Goal: Task Accomplishment & Management: Use online tool/utility

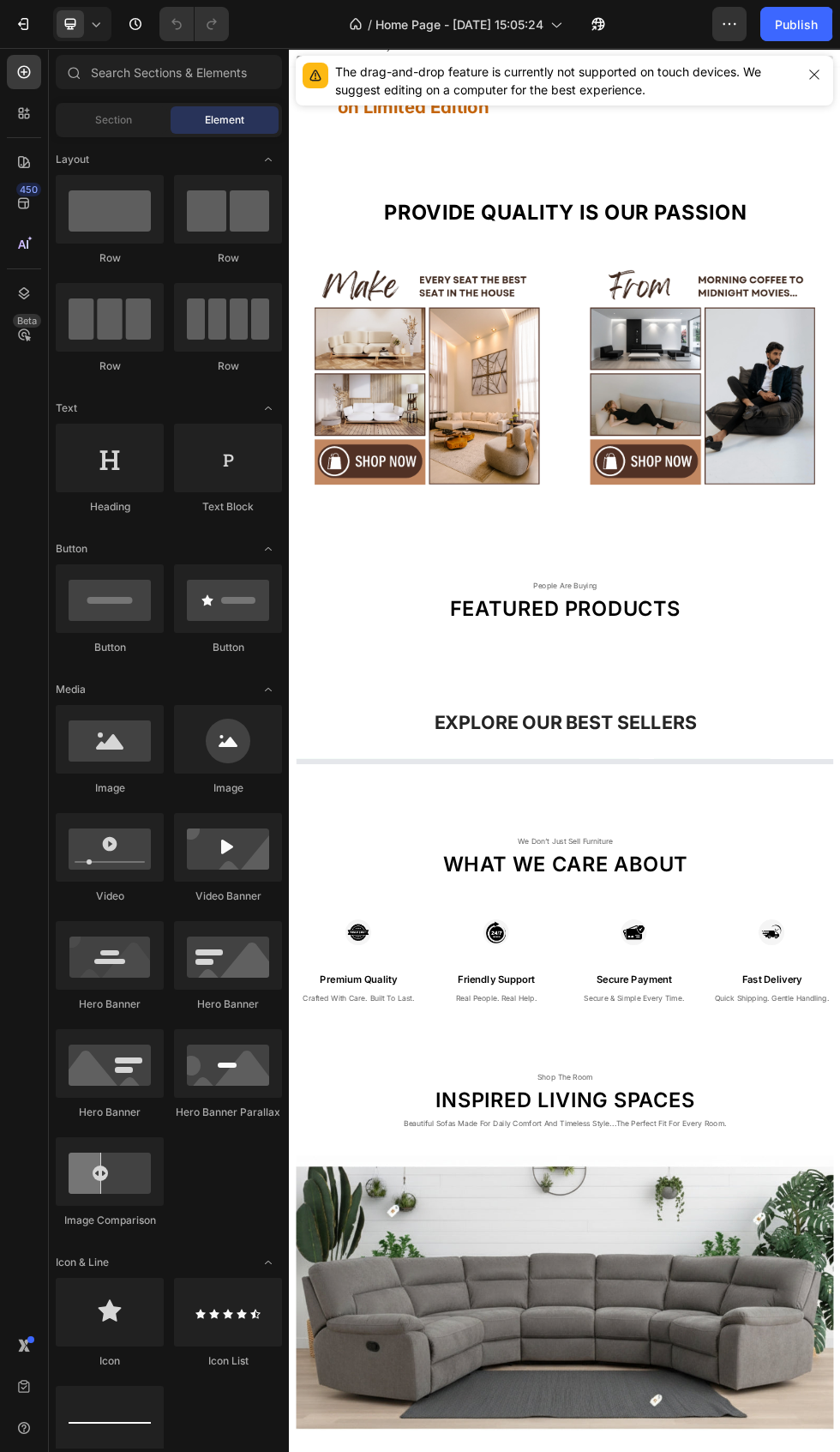
click at [814, 74] on icon "button" at bounding box center [814, 74] width 10 height 10
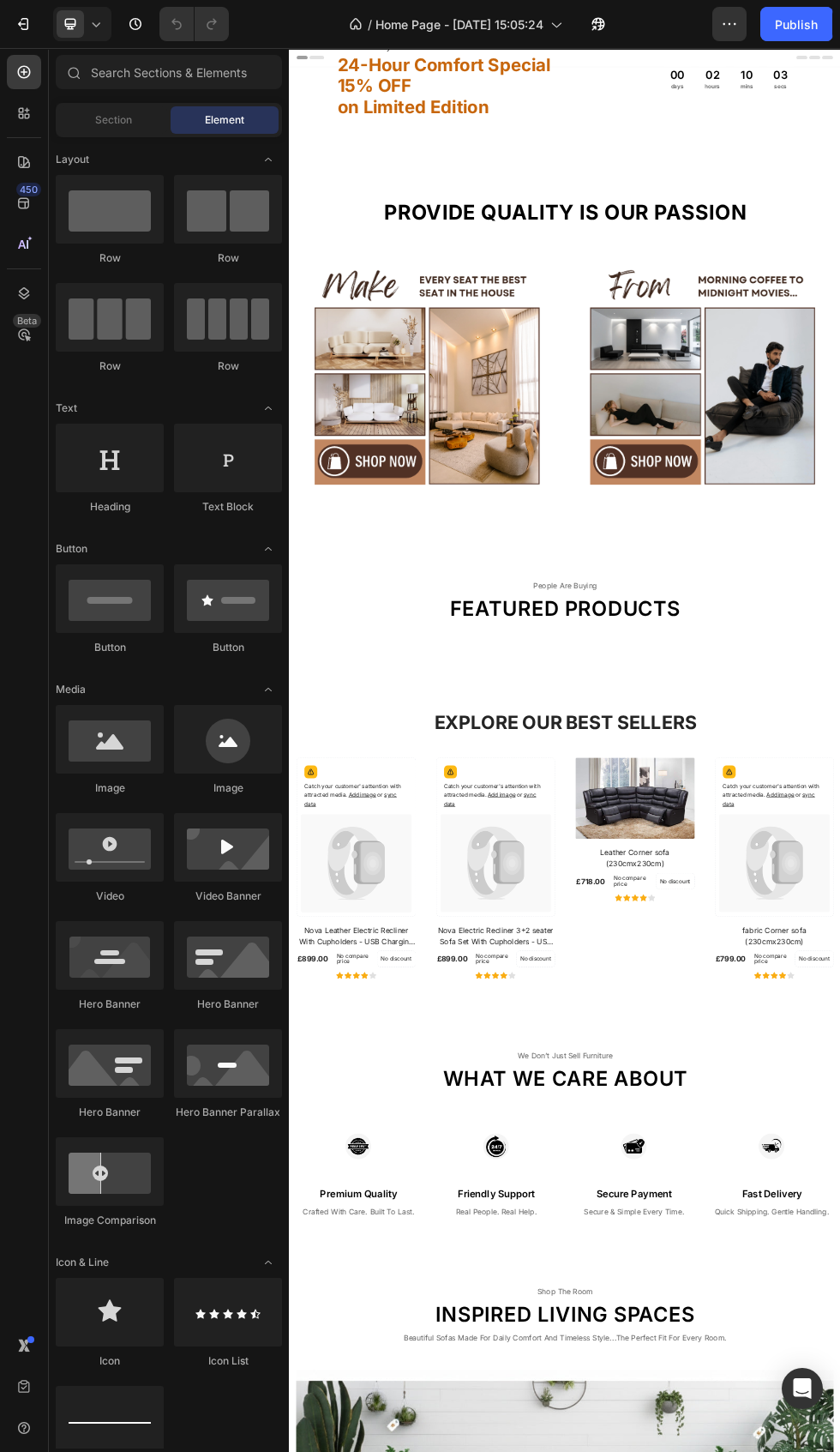
click at [683, 163] on h2 "24-Hour Comfort Special 15% OFF on Limited Edition" at bounding box center [583, 119] width 414 height 121
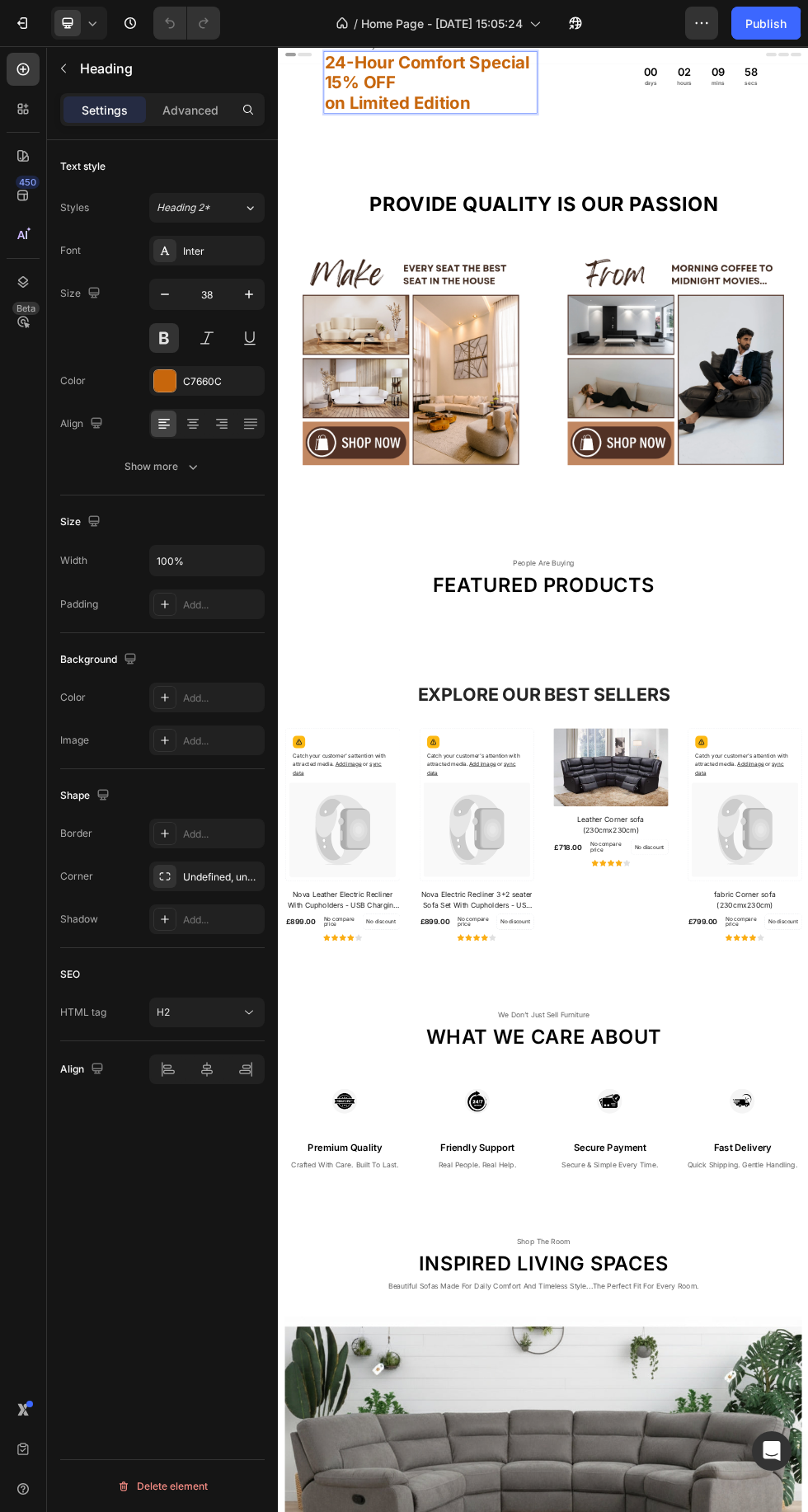
click at [163, 288] on icon "button" at bounding box center [164, 294] width 16 height 16
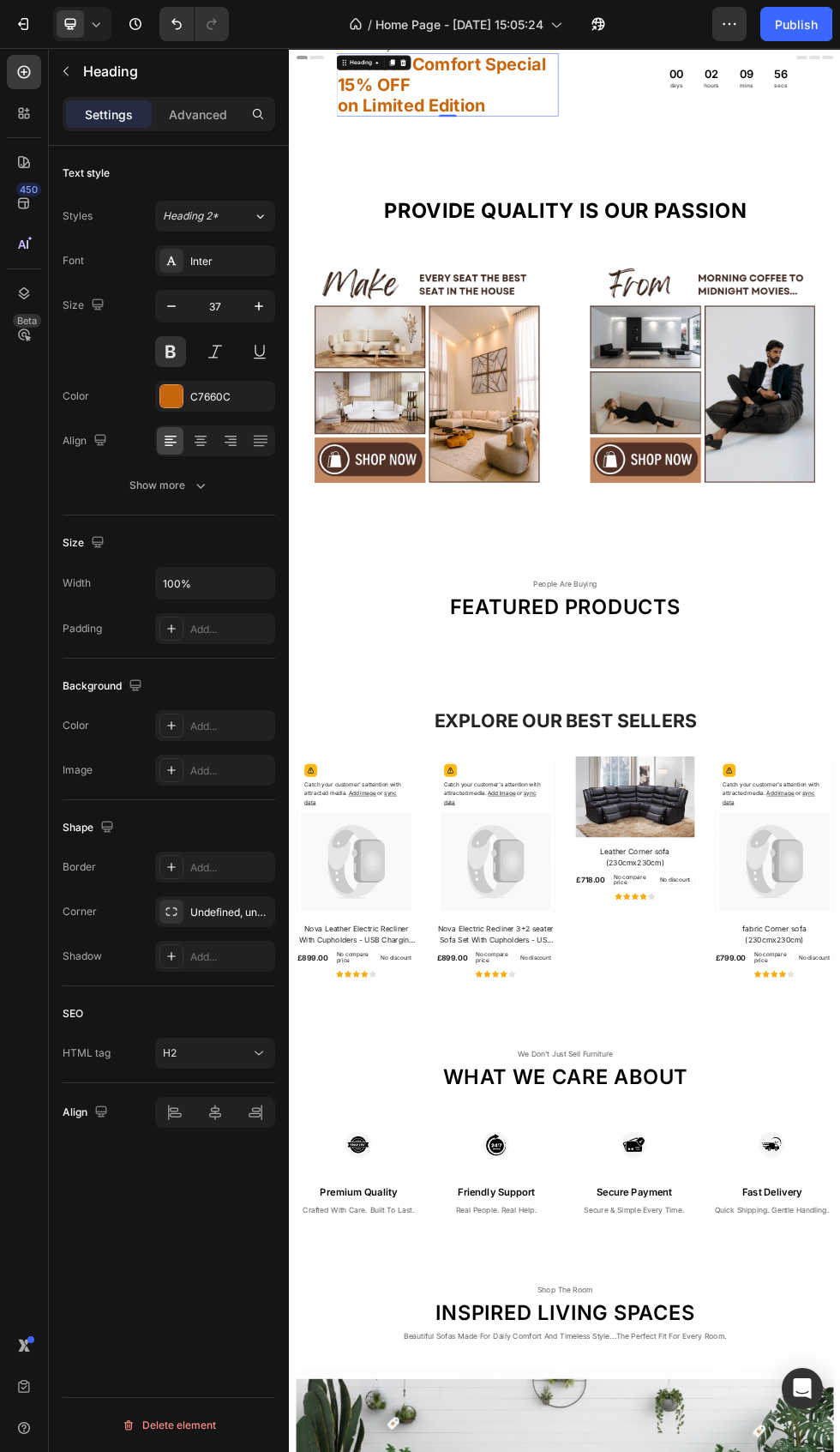
click at [172, 306] on icon "button" at bounding box center [171, 306] width 9 height 2
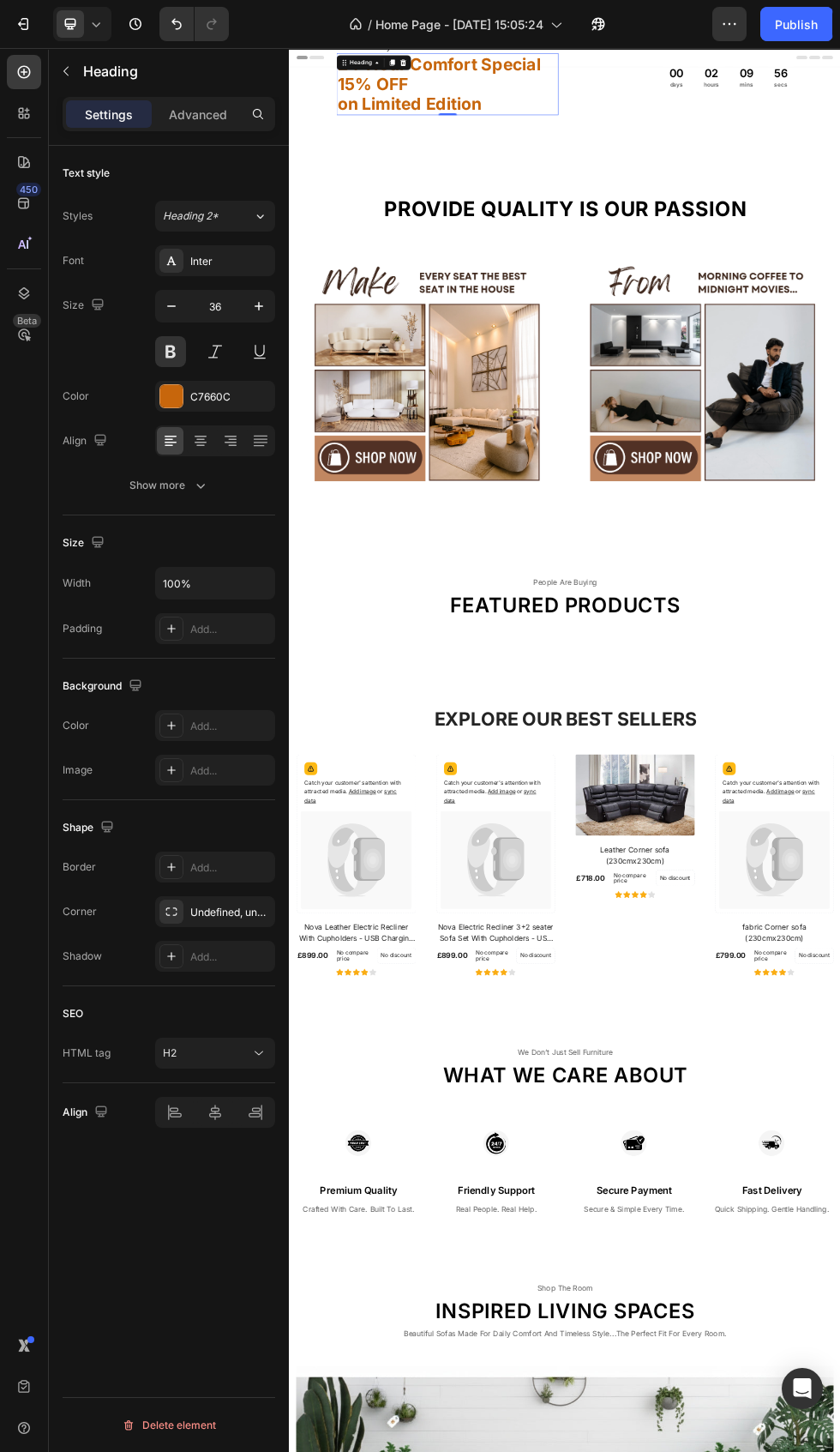
type input "35"
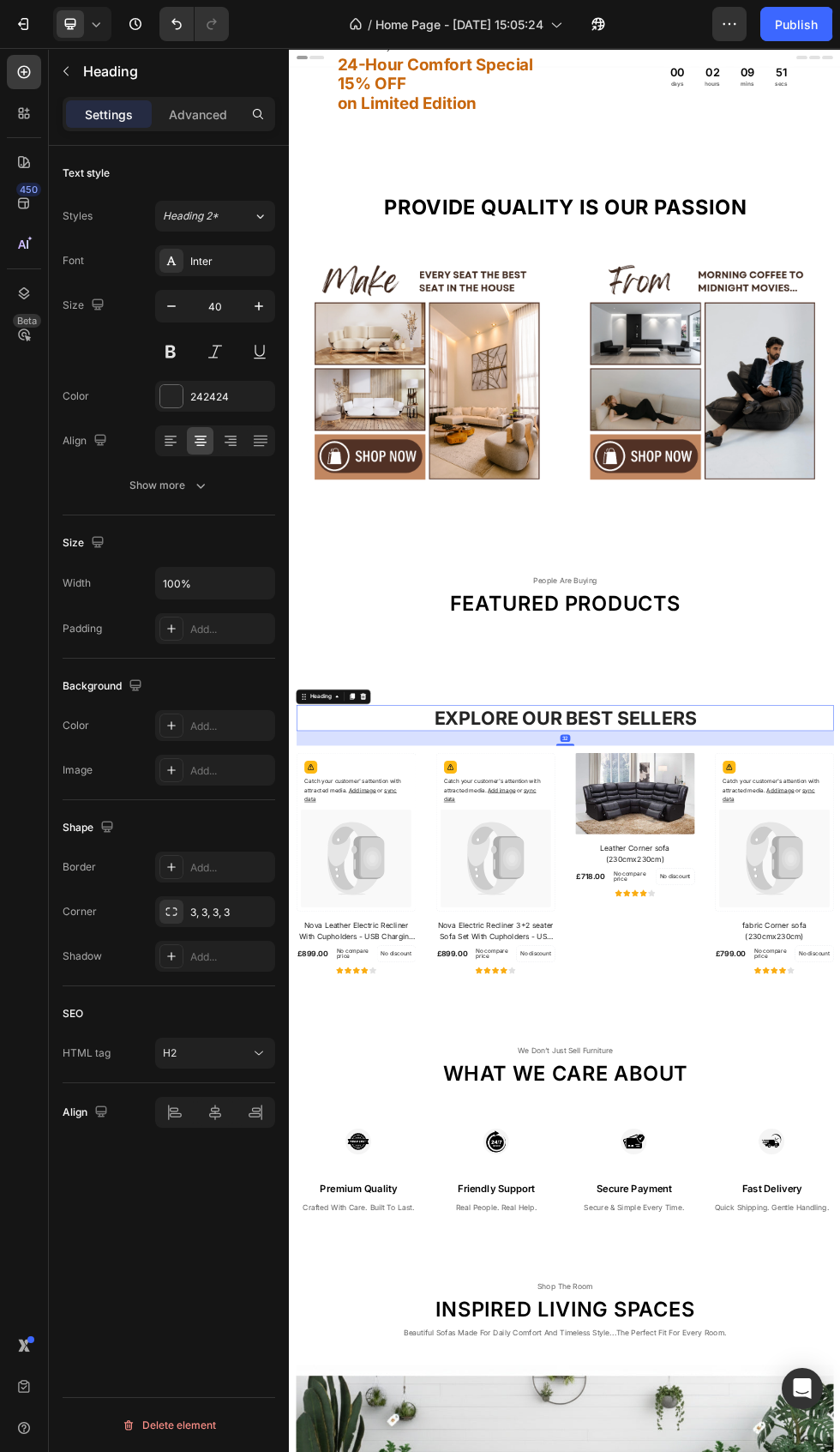
click at [169, 301] on icon "button" at bounding box center [171, 305] width 17 height 17
click at [172, 306] on icon "button" at bounding box center [171, 306] width 9 height 2
click at [179, 306] on icon "button" at bounding box center [171, 305] width 17 height 17
click at [172, 306] on icon "button" at bounding box center [171, 306] width 9 height 2
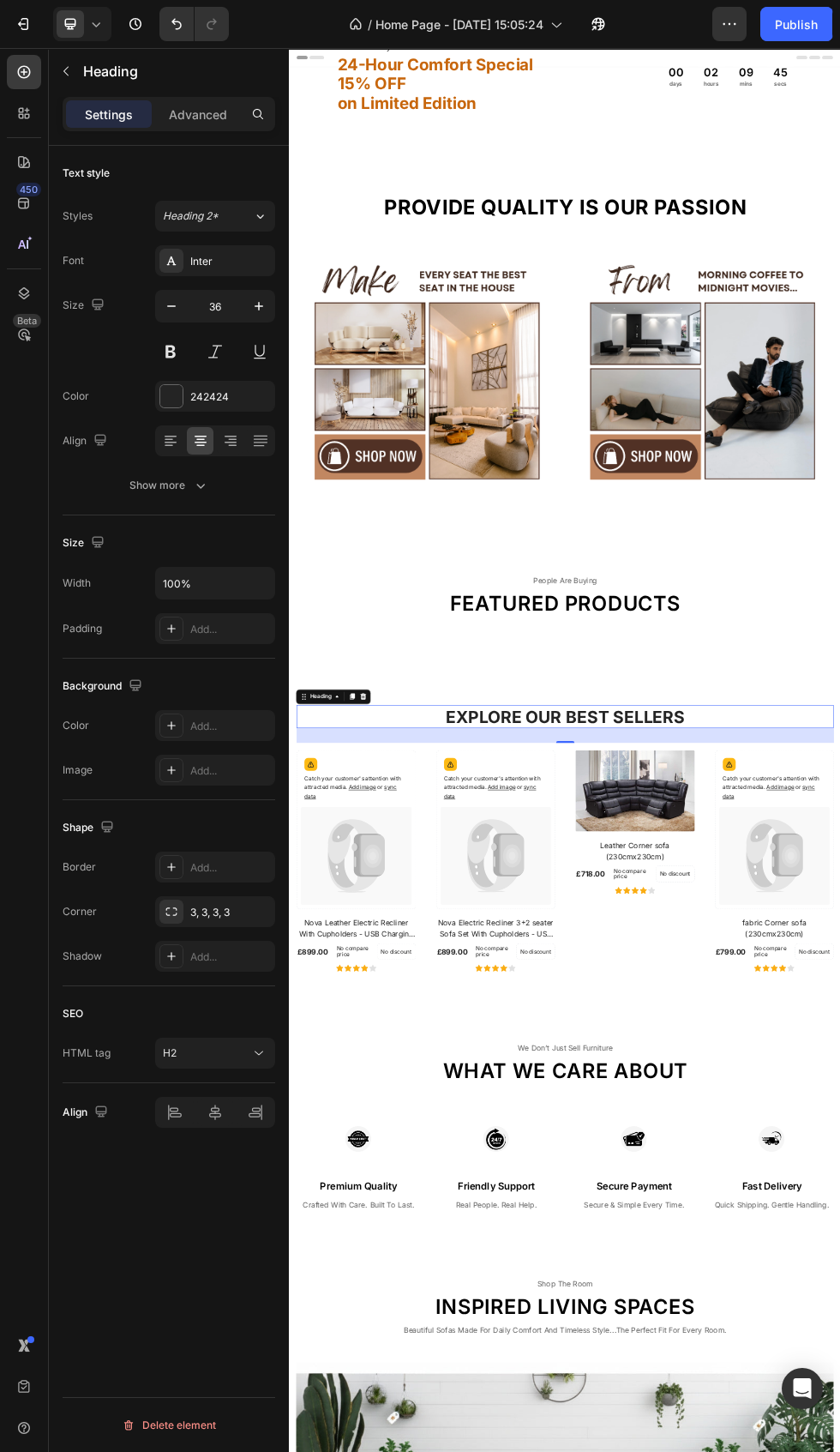
click at [172, 306] on icon "button" at bounding box center [171, 306] width 9 height 2
type input "34"
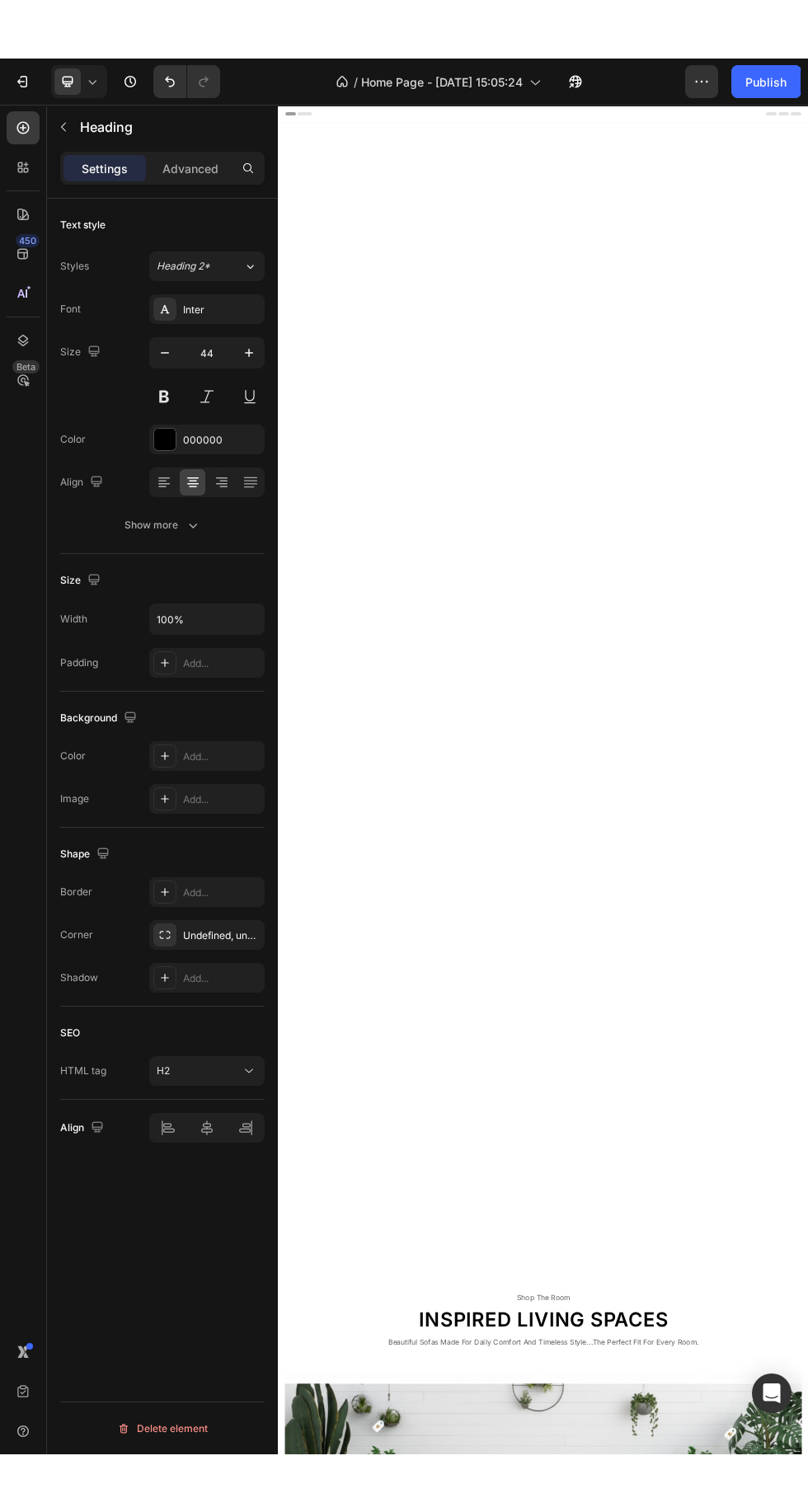
scroll to position [2831, 0]
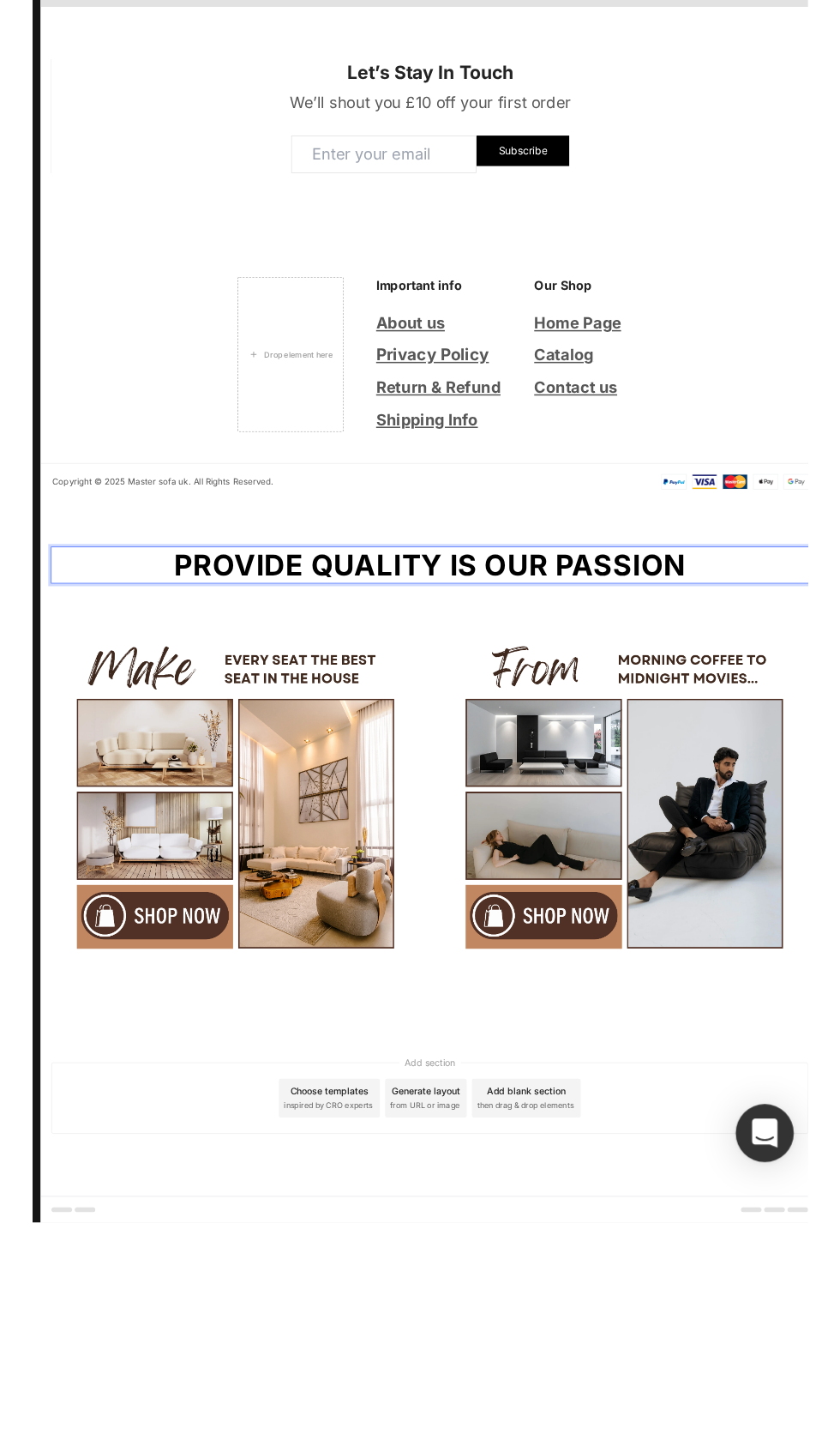
scroll to position [2719, 0]
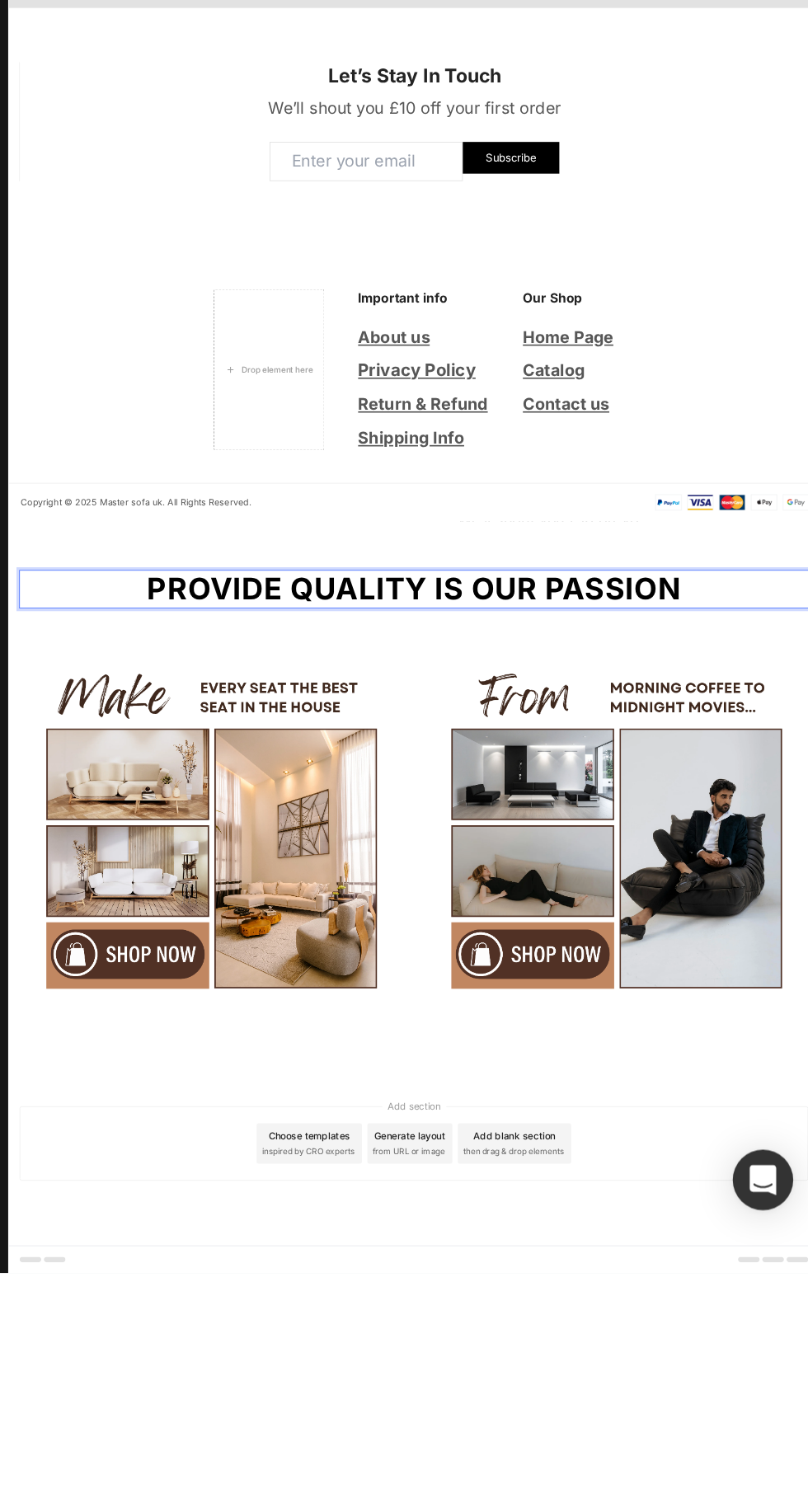
click at [807, 1032] on img at bounding box center [749, 1239] width 471 height 470
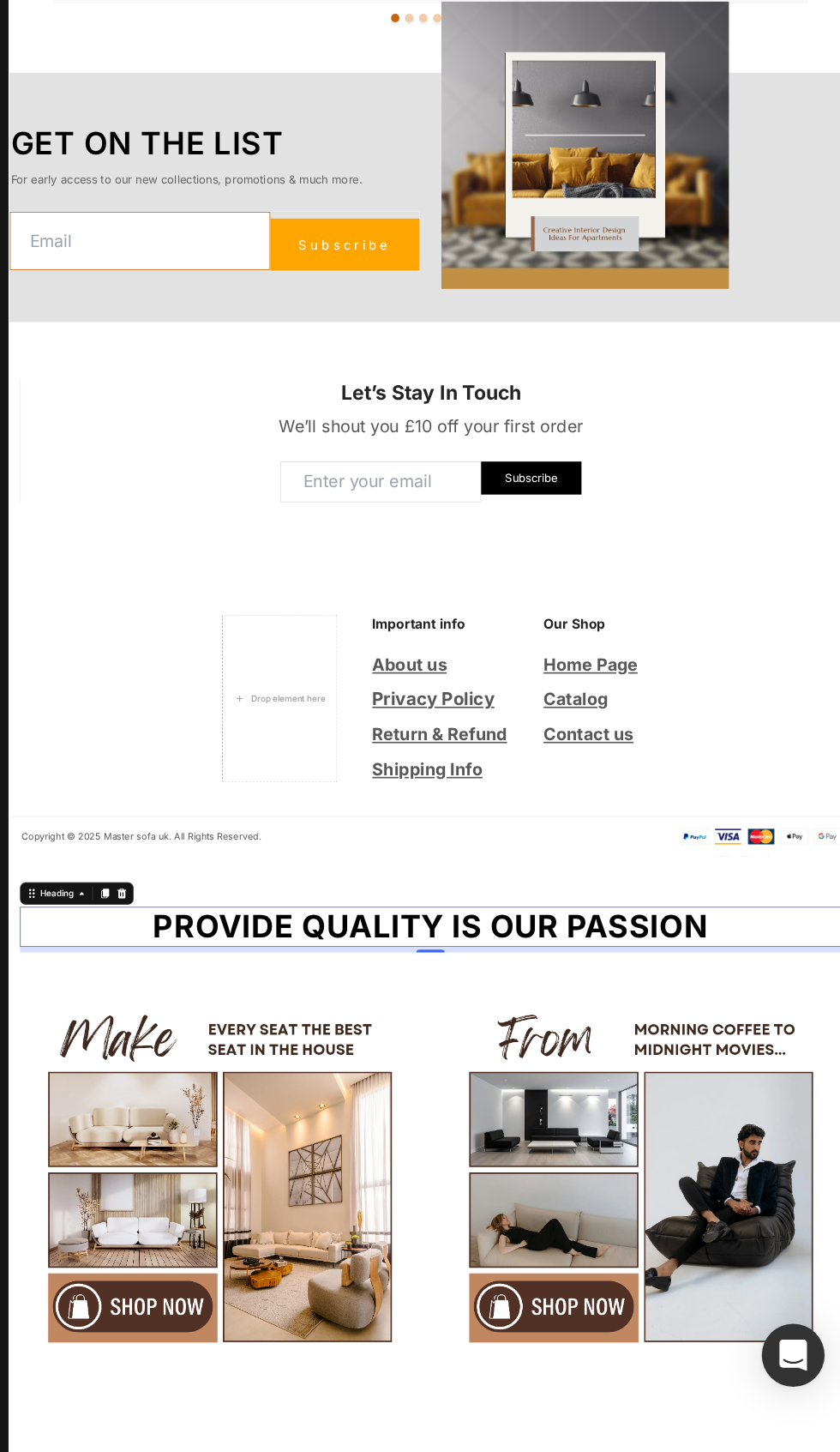
scroll to position [0, 0]
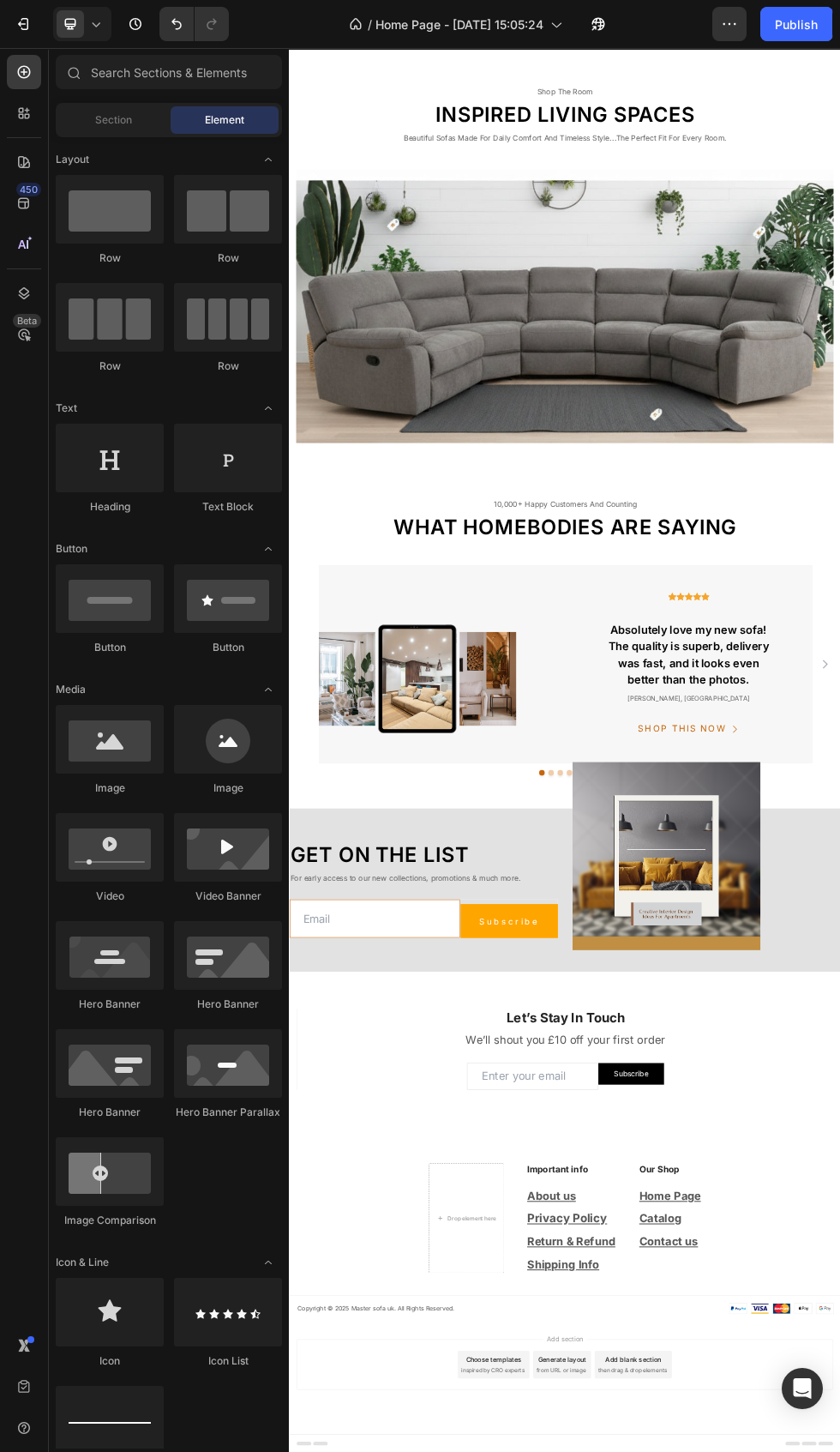
scroll to position [2233, 0]
click at [737, 17] on icon "button" at bounding box center [729, 24] width 17 height 17
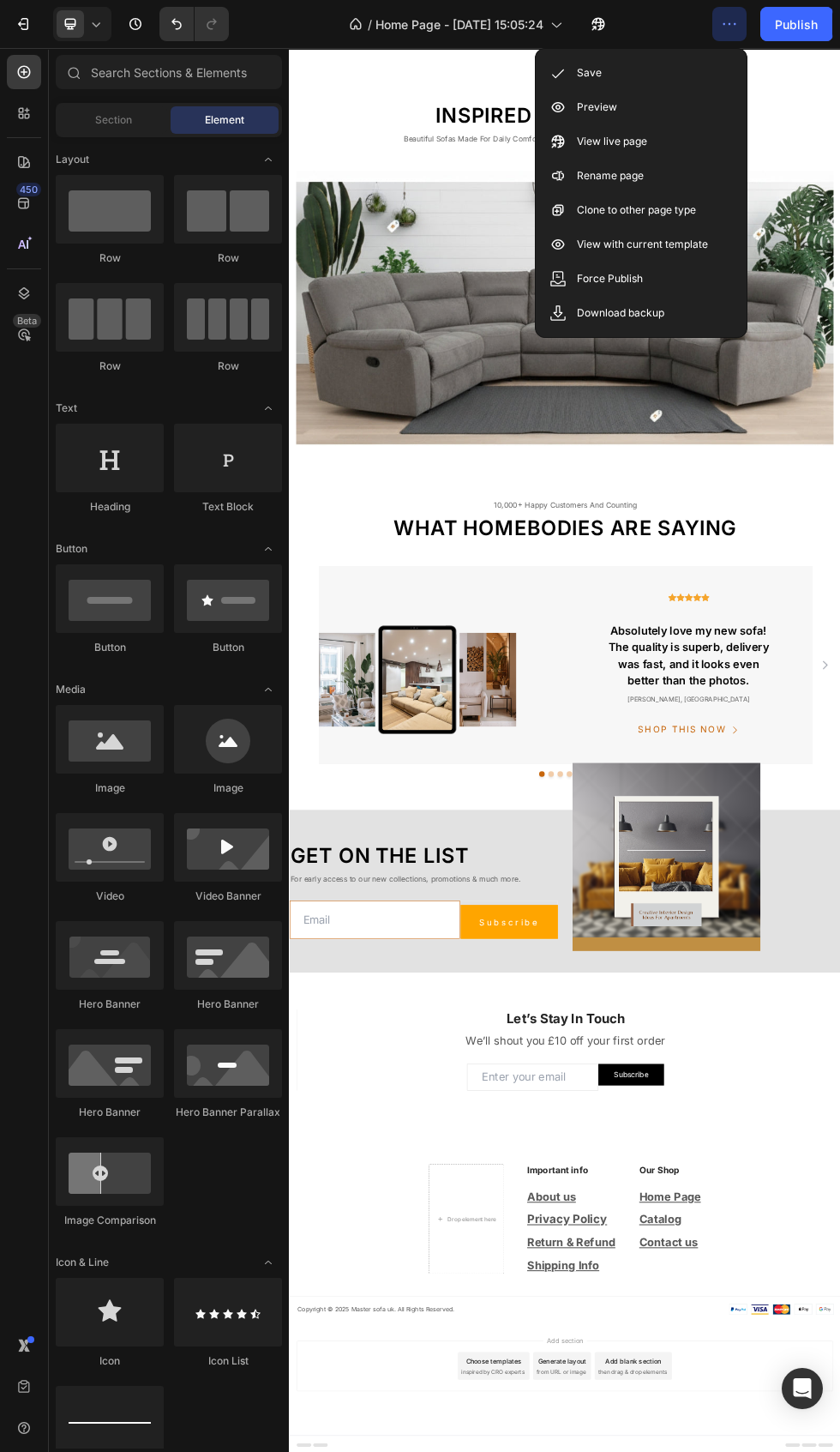
click at [683, 59] on div "Save" at bounding box center [641, 72] width 198 height 35
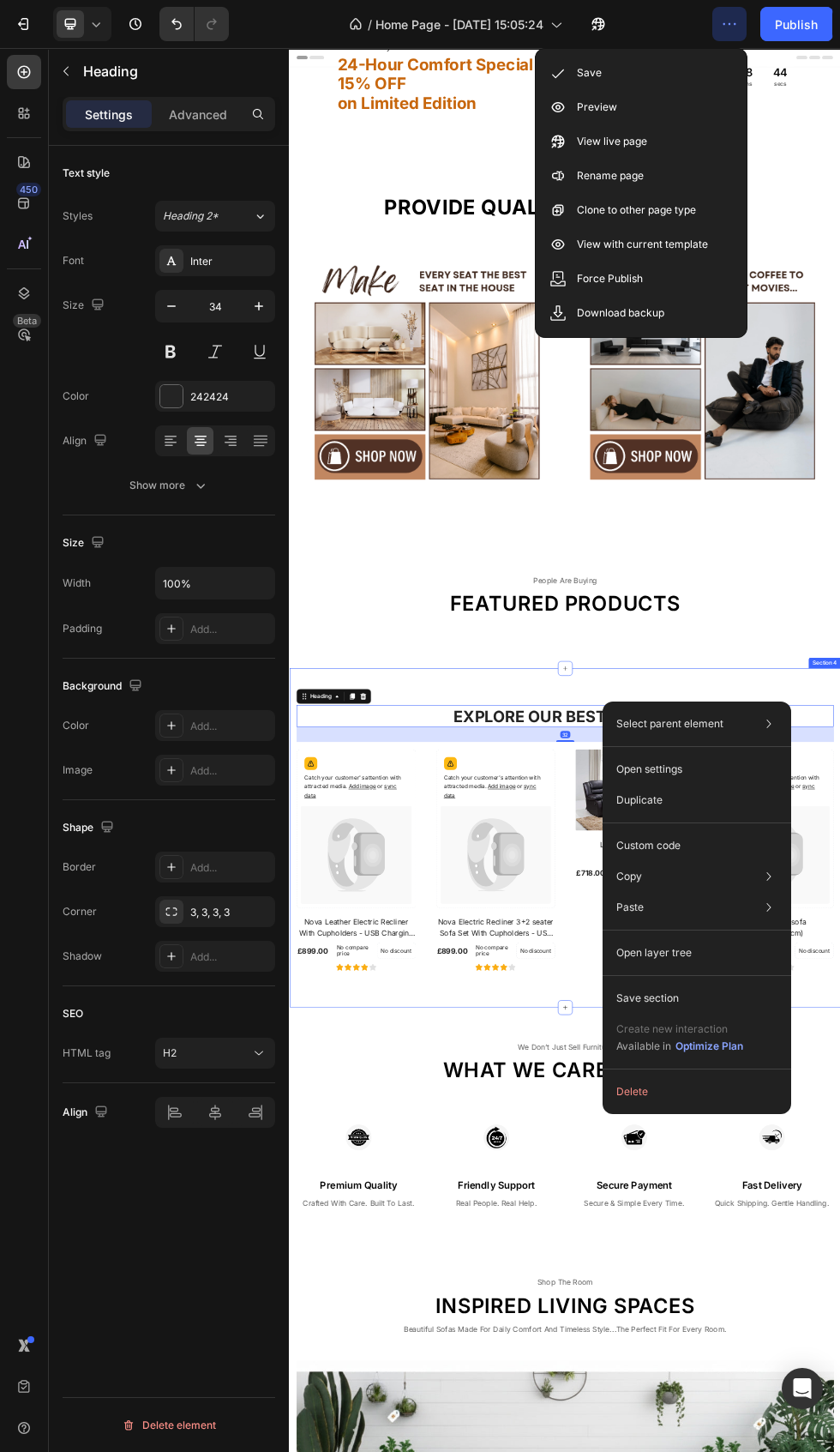
scroll to position [61, 0]
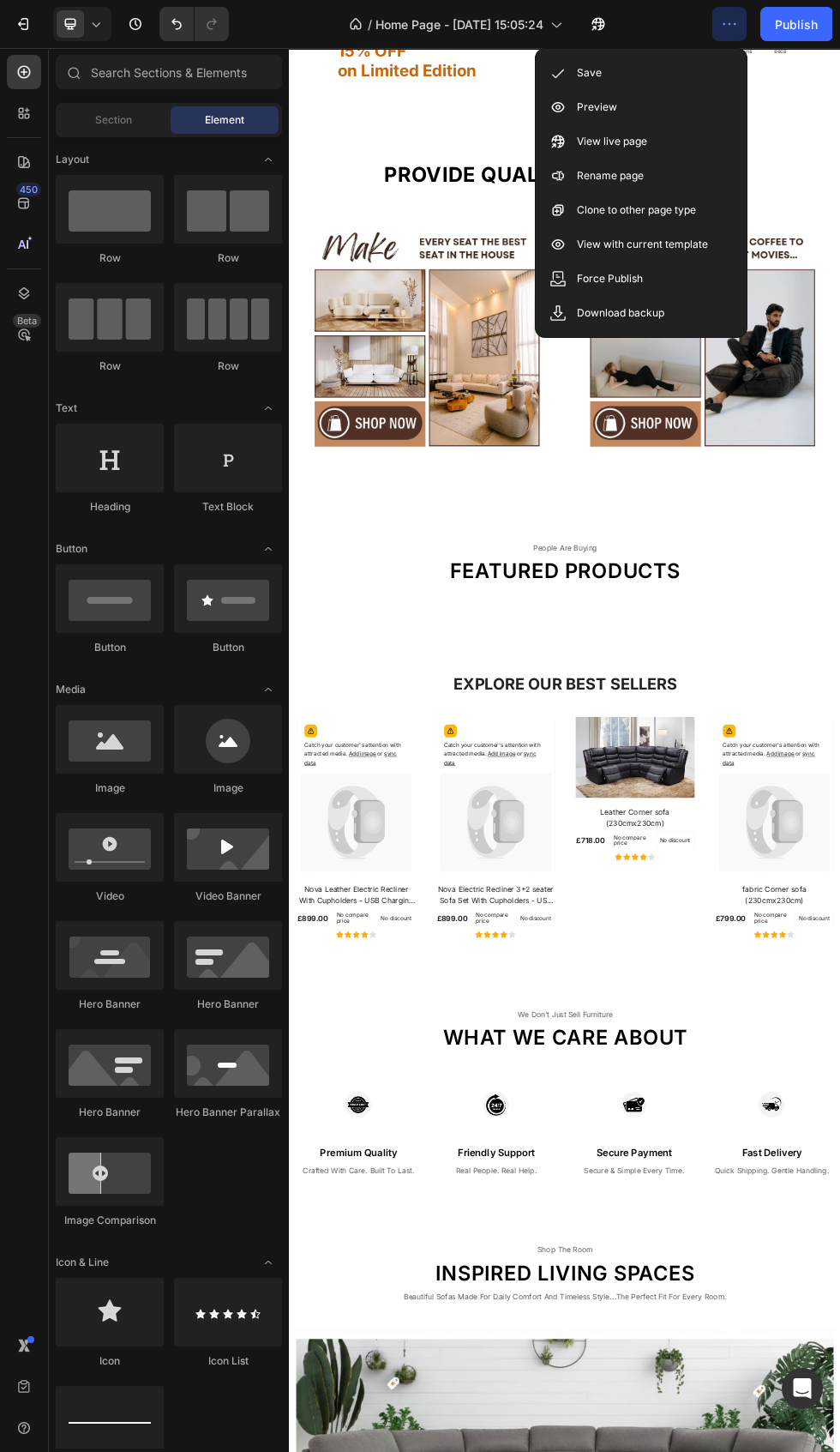
click at [839, 1147] on div "Explore Our Best Sellers Heading Row Catch your customer's attention with attra…" at bounding box center [802, 1460] width 1029 height 633
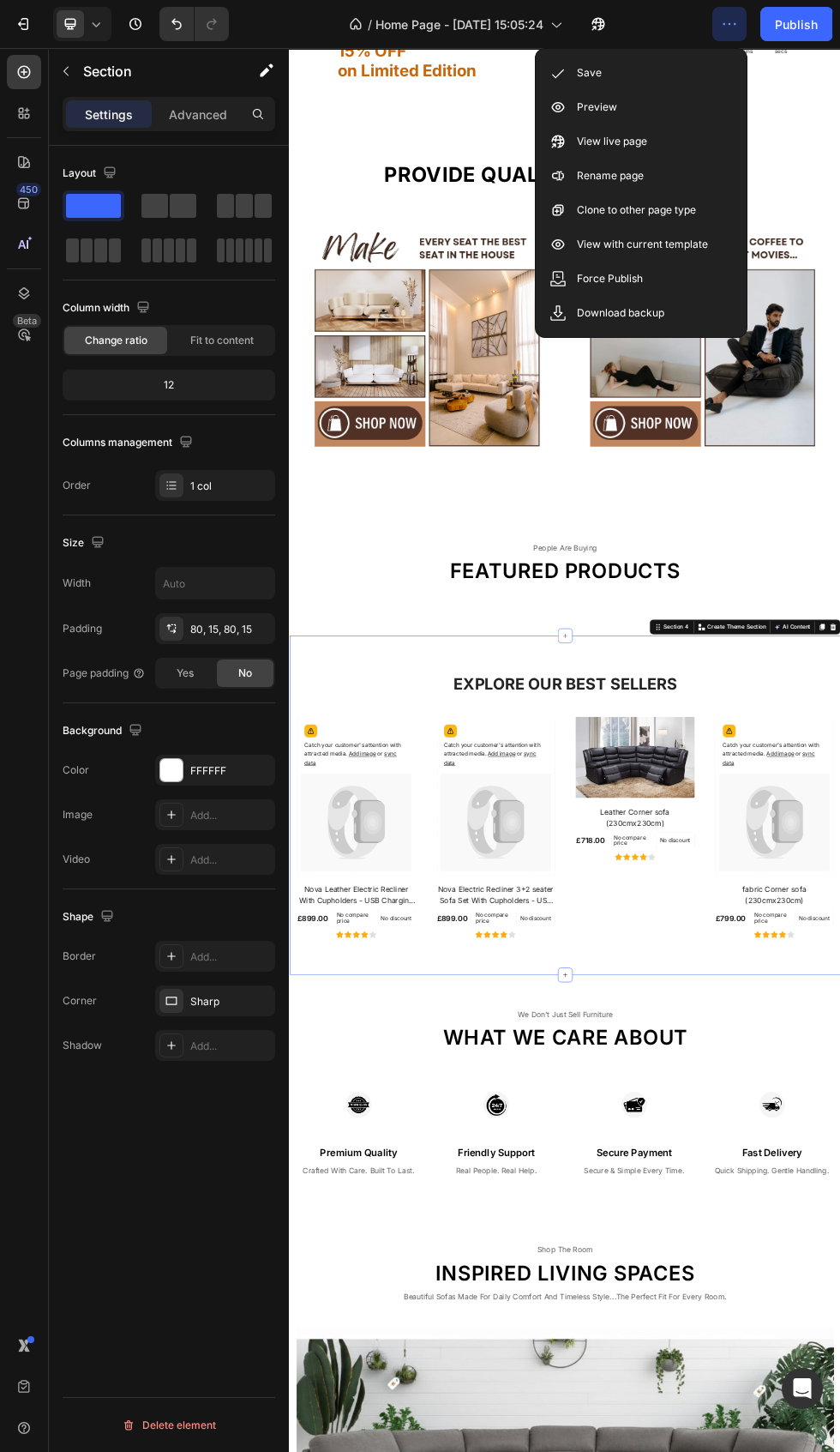
click at [203, 120] on p "Advanced" at bounding box center [198, 115] width 58 height 18
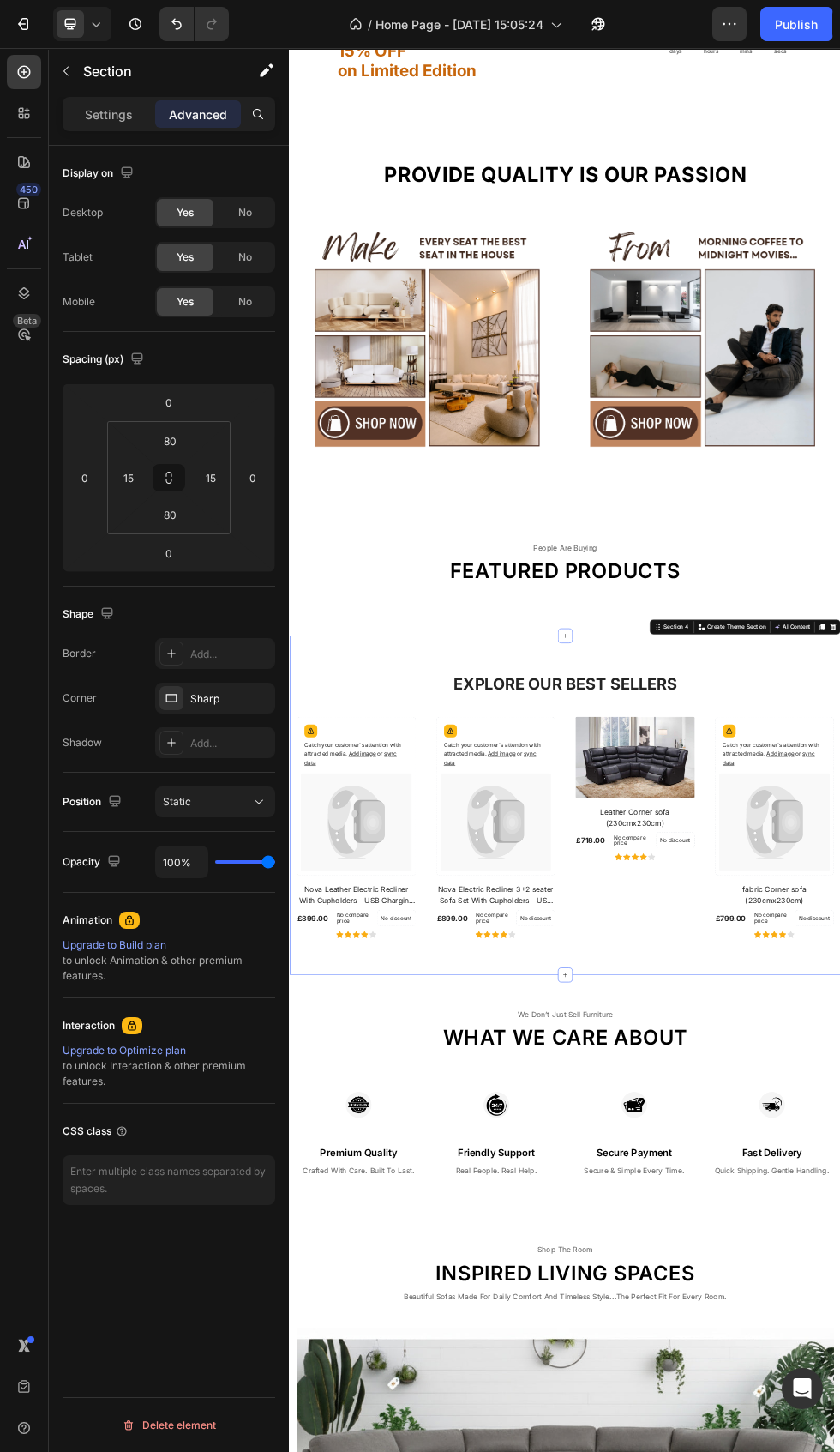
click at [832, 30] on button "Publish" at bounding box center [797, 24] width 72 height 35
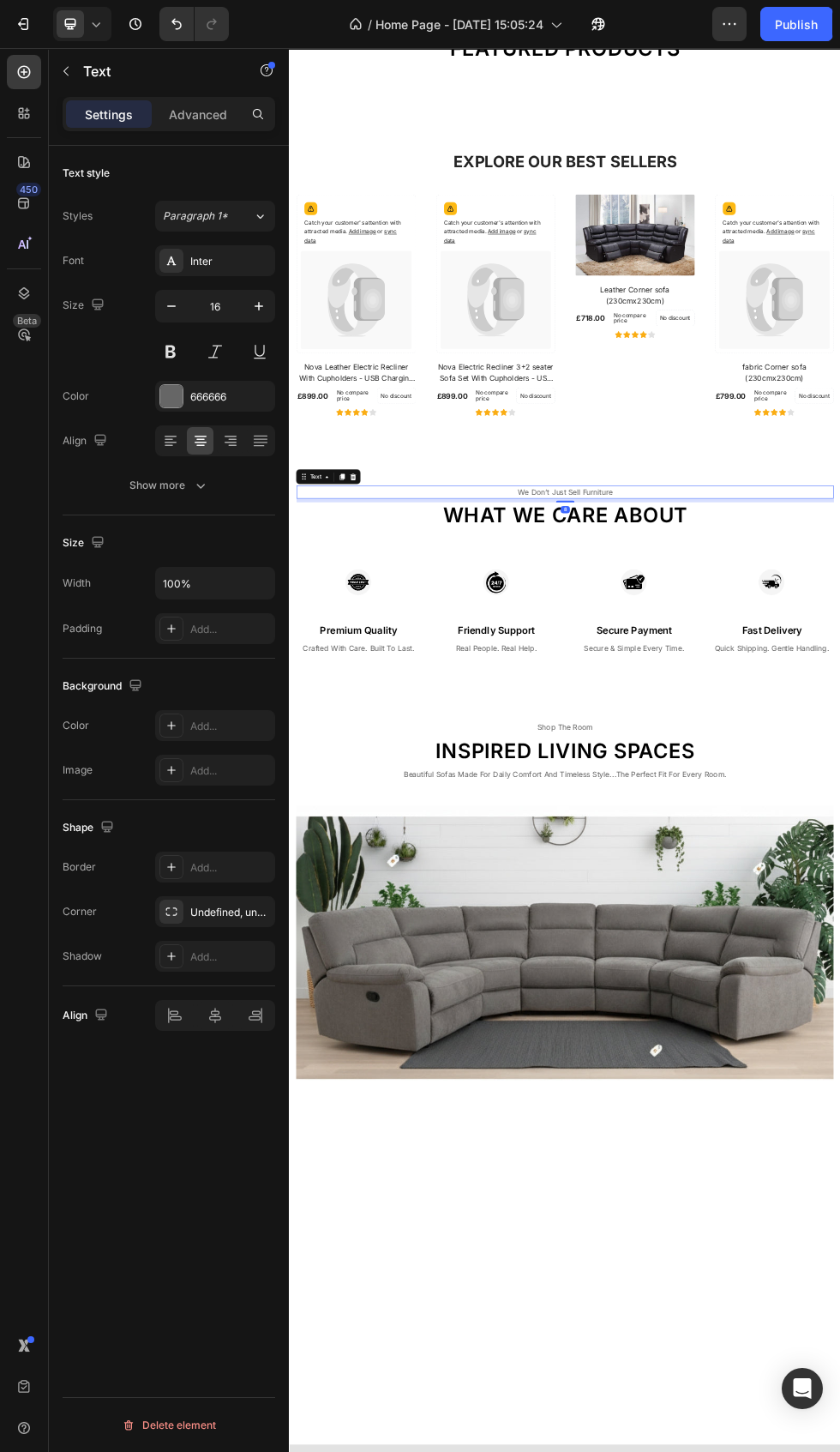
scroll to position [0, 0]
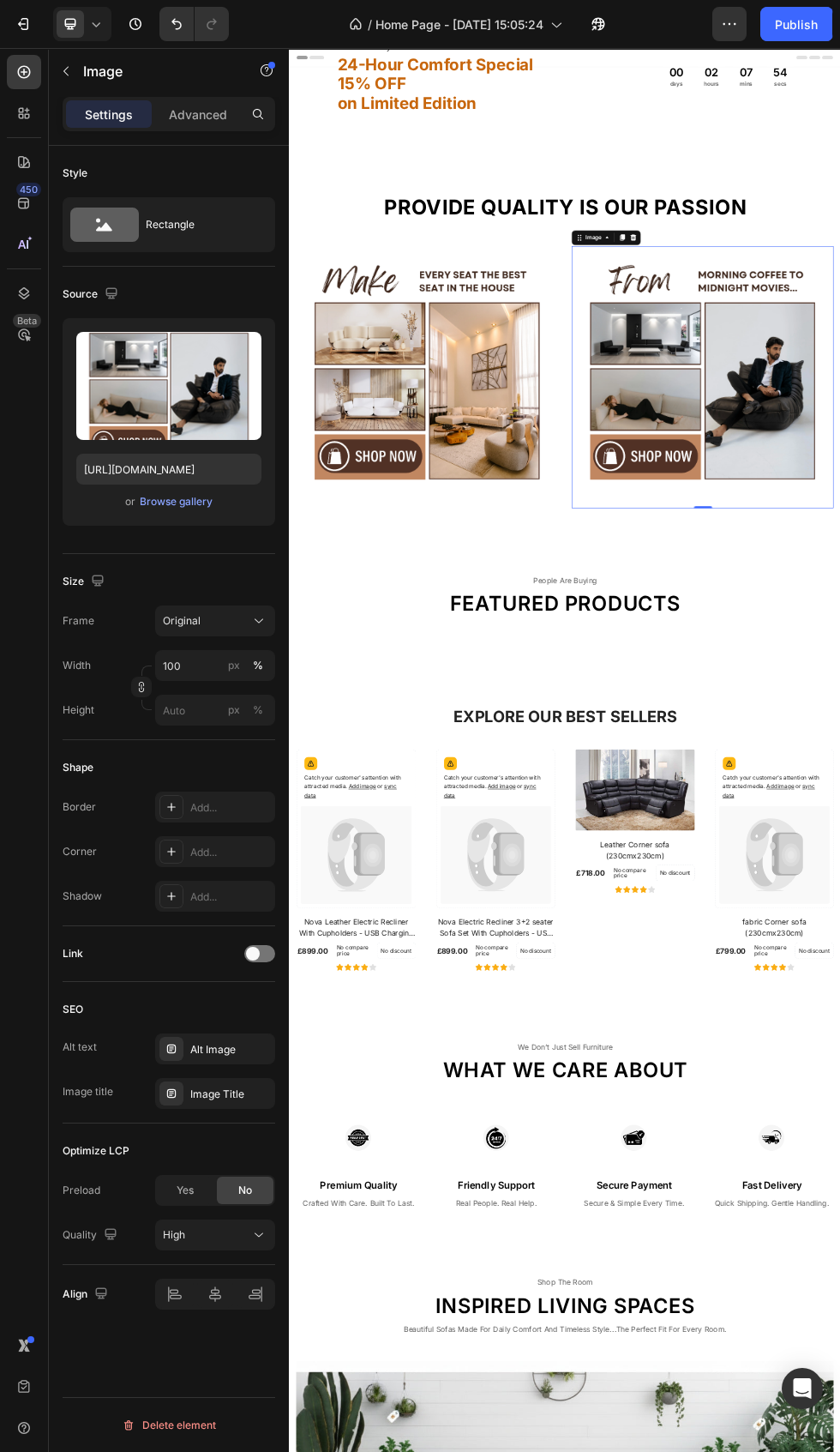
click at [803, 243] on div "Deal of the day Text 24-Hour Comfort Special 15% OFF on Limited Edition Heading…" at bounding box center [802, 171] width 1029 height 176
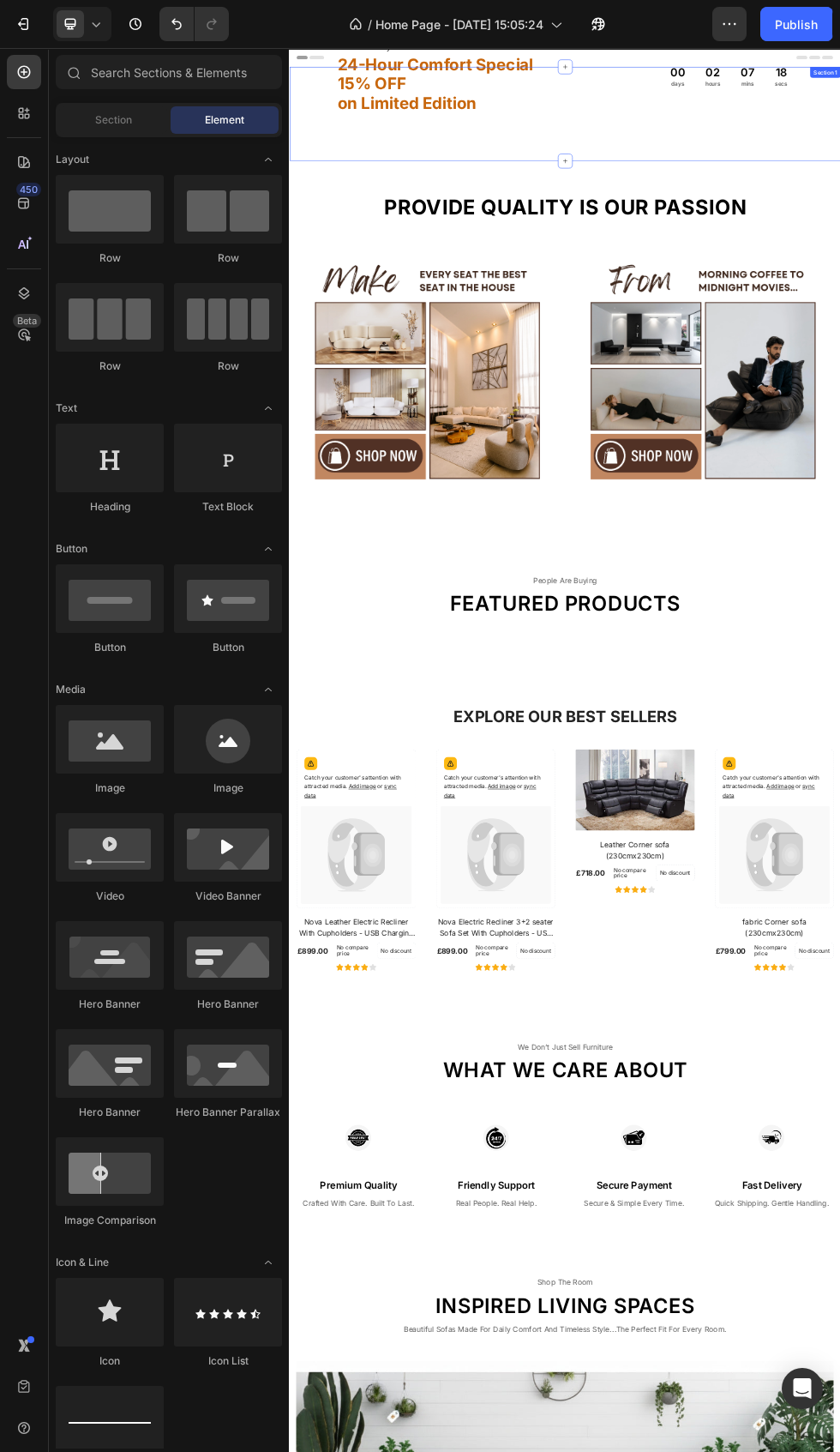
click at [710, 149] on h2 "24-Hour Comfort Special 15% OFF on Limited Edition" at bounding box center [583, 114] width 414 height 112
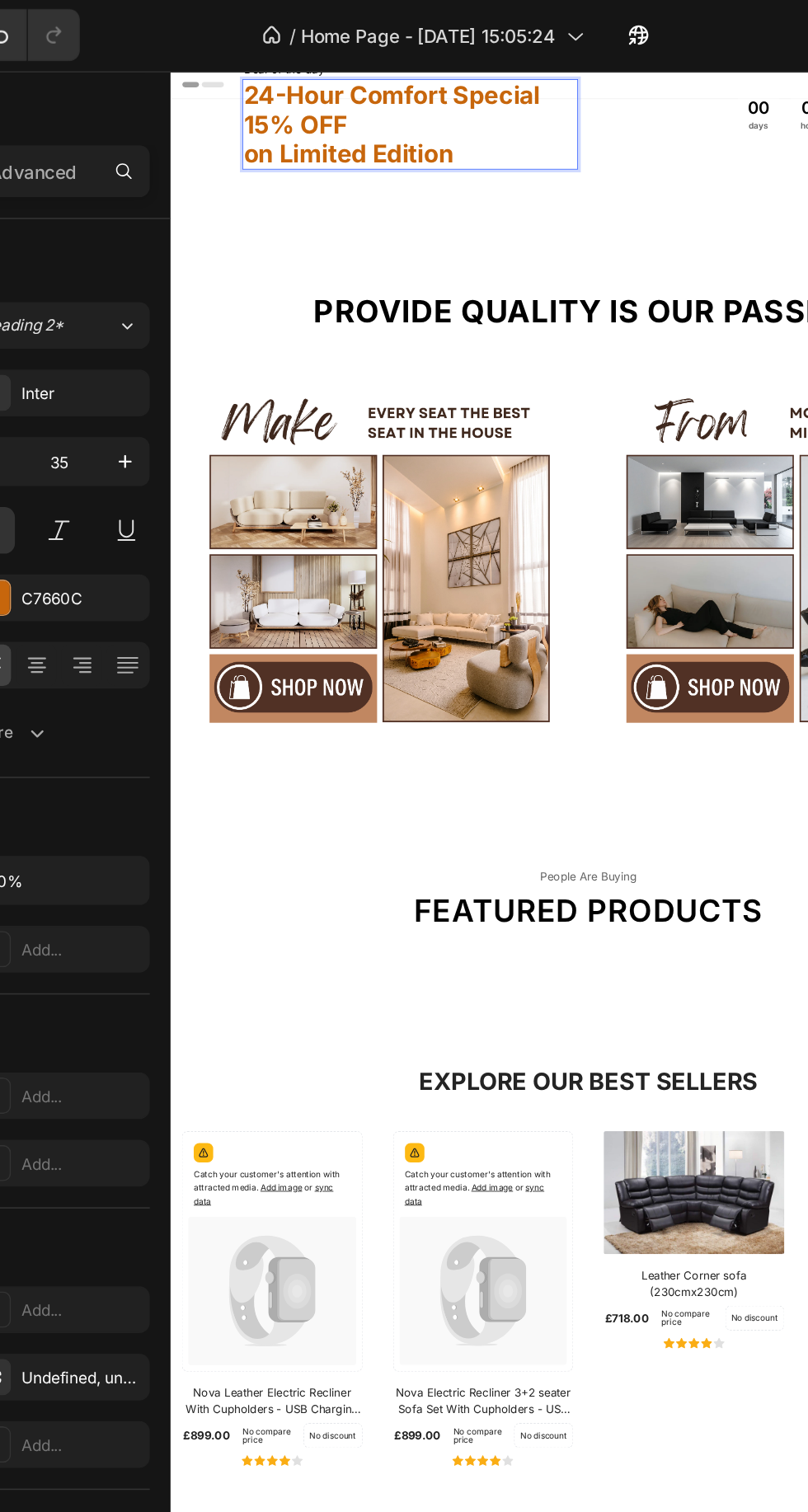
click at [635, 93] on p "24-Hour Comfort Special 15% OFF on Limited Edition" at bounding box center [453, 134] width 395 height 104
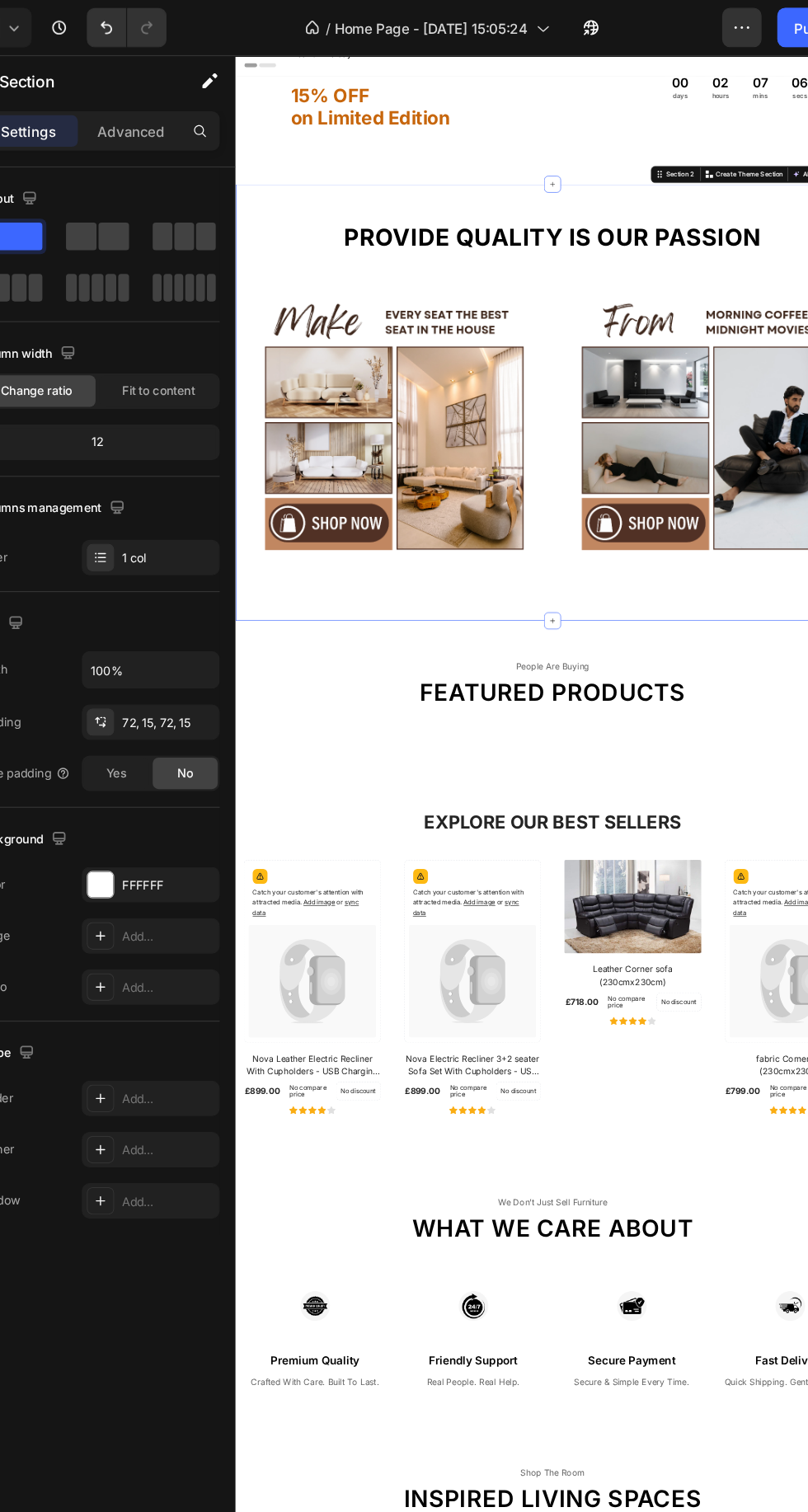
click at [613, 153] on h2 "15% OFF on Limited Edition" at bounding box center [518, 118] width 398 height 107
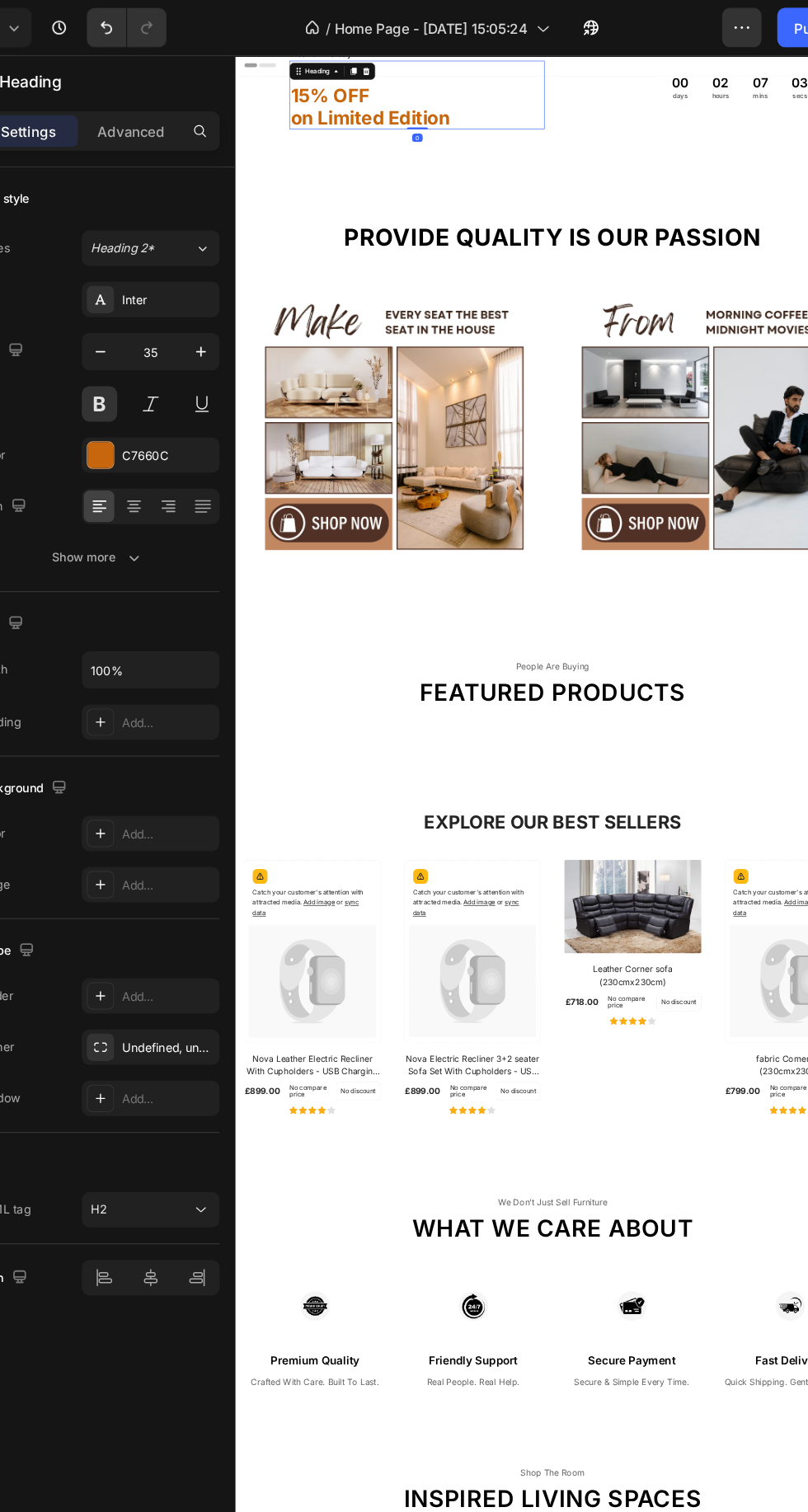
click at [529, 121] on h2 "15% OFF on Limited Edition" at bounding box center [518, 118] width 398 height 107
click at [564, 156] on h2 "on Limited Edition" at bounding box center [518, 118] width 398 height 107
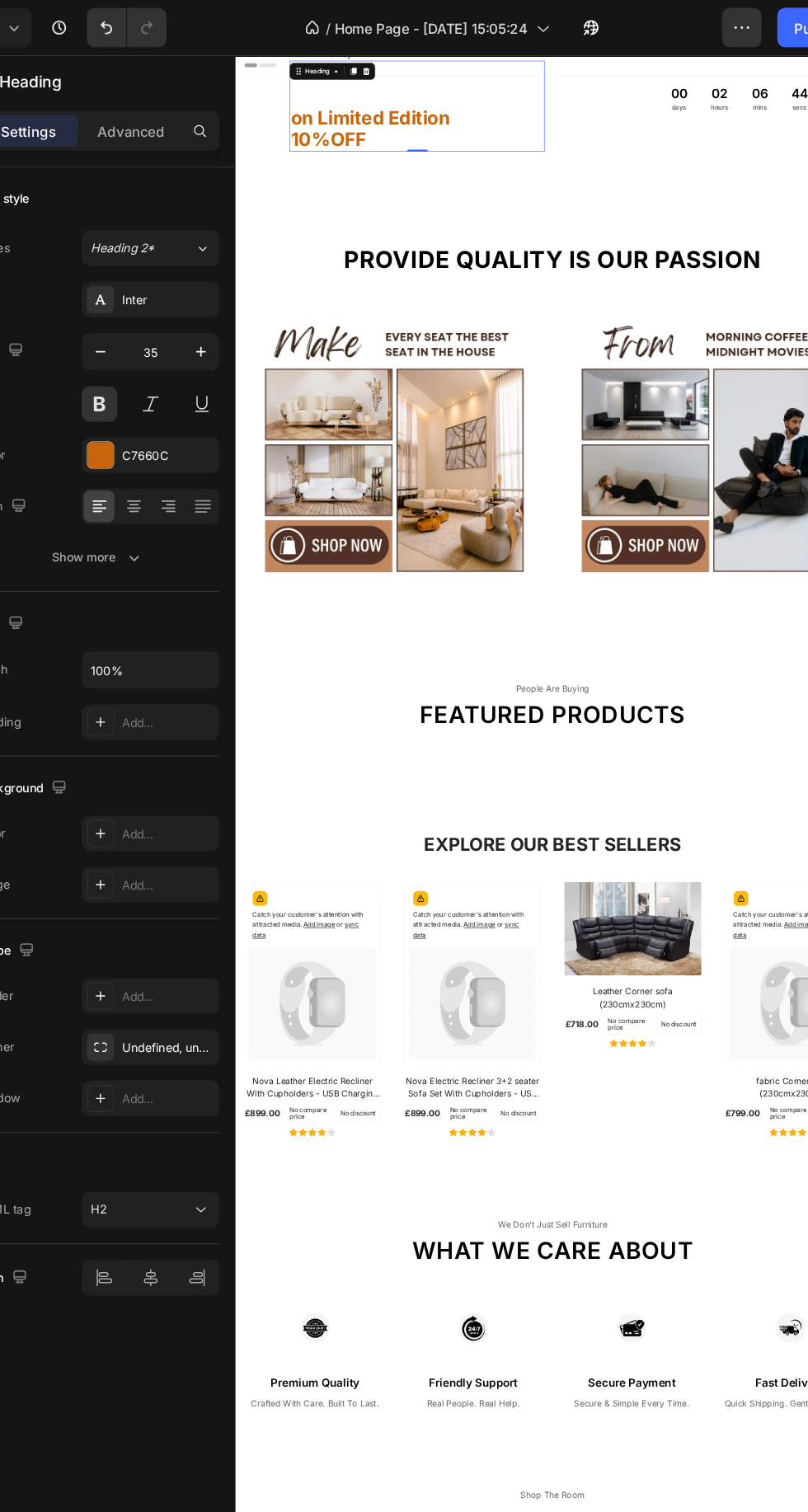
click at [371, 188] on div "10%OFF" at bounding box center [518, 187] width 395 height 34
click at [332, 192] on div "10%OFF" at bounding box center [518, 187] width 395 height 34
click at [346, 199] on div "10%OFF" at bounding box center [518, 187] width 395 height 34
click at [327, 159] on h2 "on Limited Edition 10 %OFF" at bounding box center [518, 135] width 398 height 142
click at [329, 160] on h2 "on Limited Edition 10 %OFF" at bounding box center [518, 135] width 398 height 142
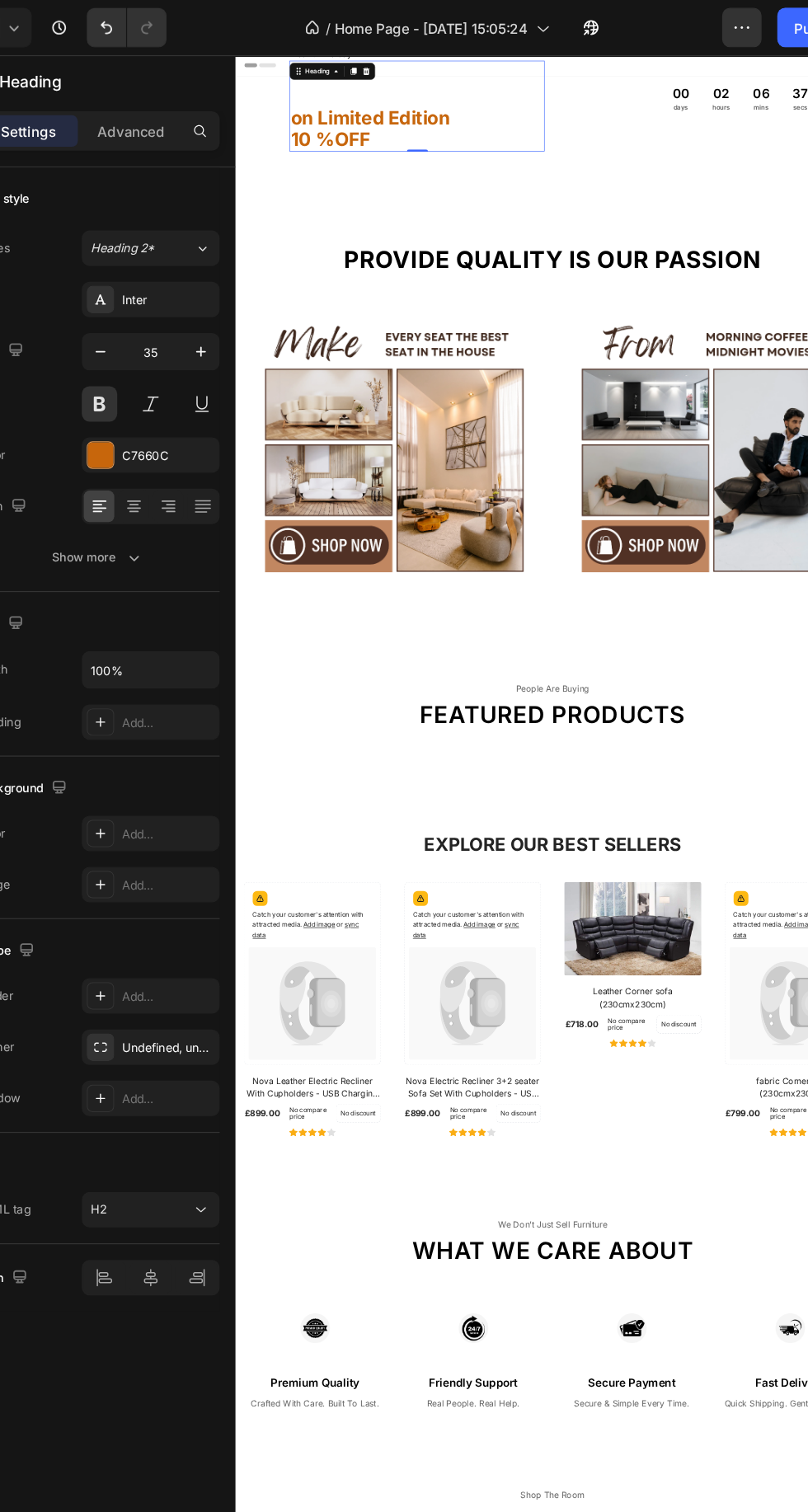
click at [349, 152] on h2 "on Limited Edition 10 %OFF" at bounding box center [518, 135] width 398 height 142
click at [333, 150] on h2 "Limited Edition 10 %OFF" at bounding box center [518, 135] width 398 height 142
click at [756, 20] on div "Publish" at bounding box center [765, 24] width 41 height 17
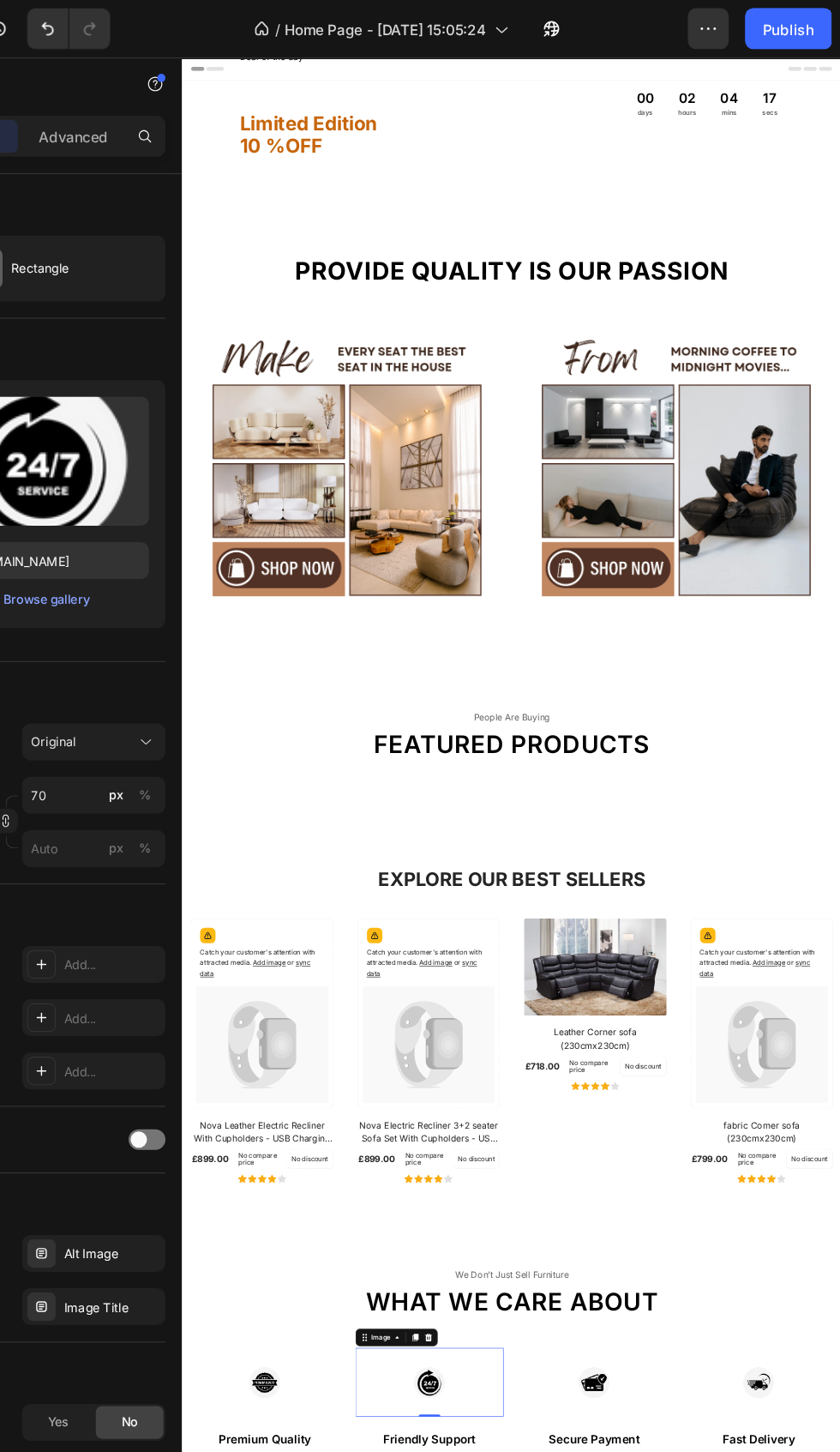
click at [799, 24] on div "Publish" at bounding box center [796, 25] width 42 height 18
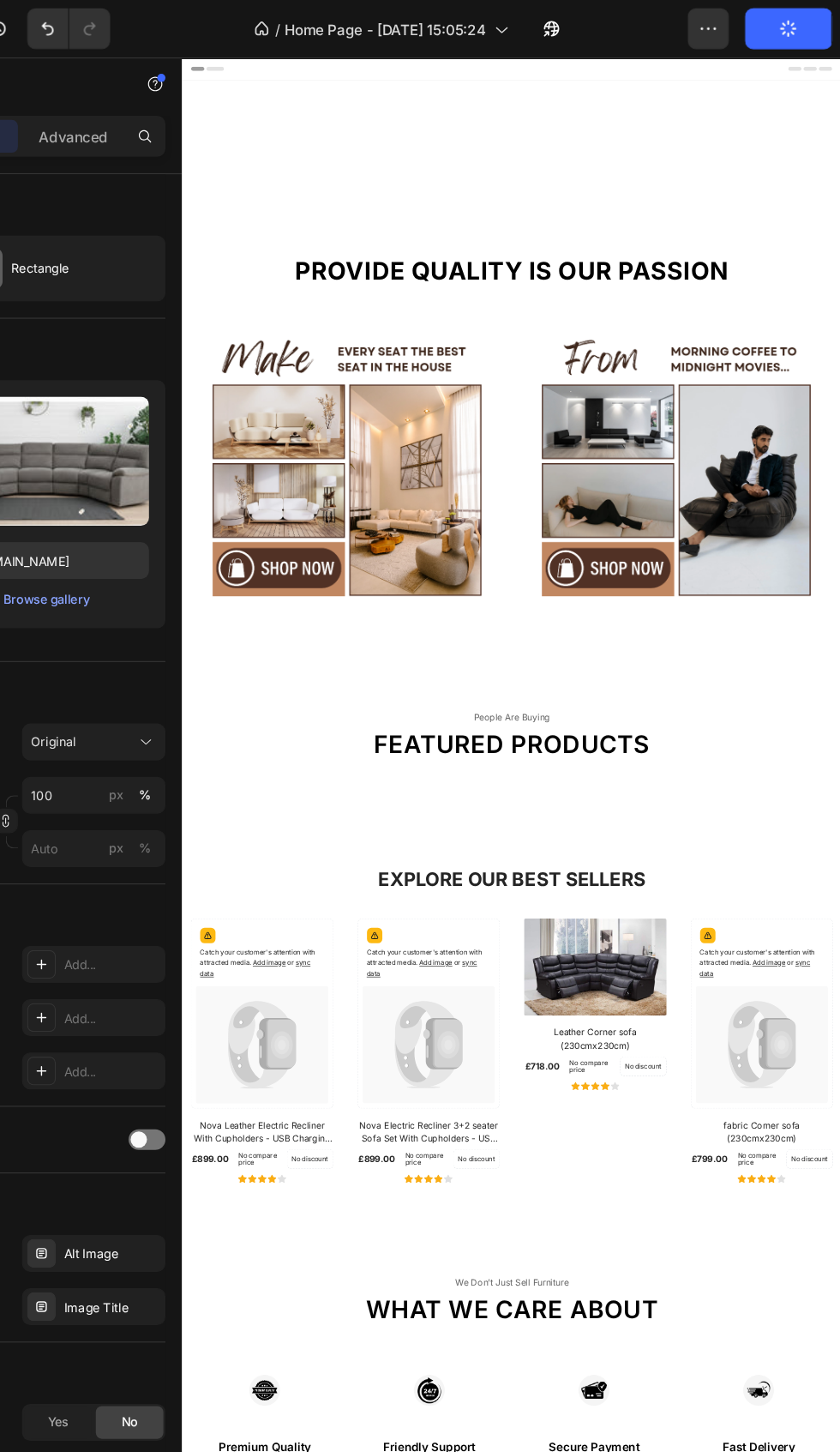
scroll to position [2271, 0]
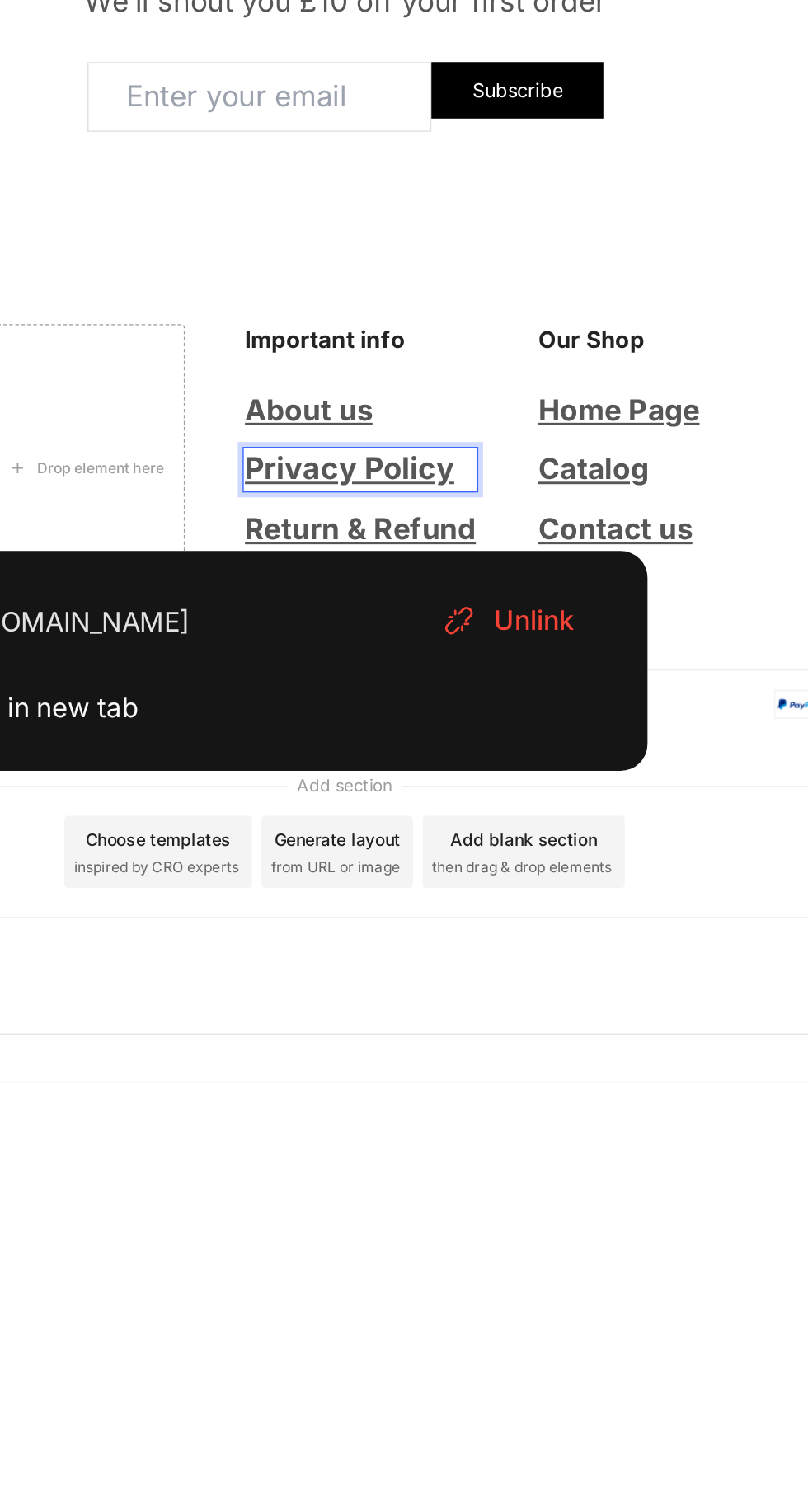
scroll to position [1967, 0]
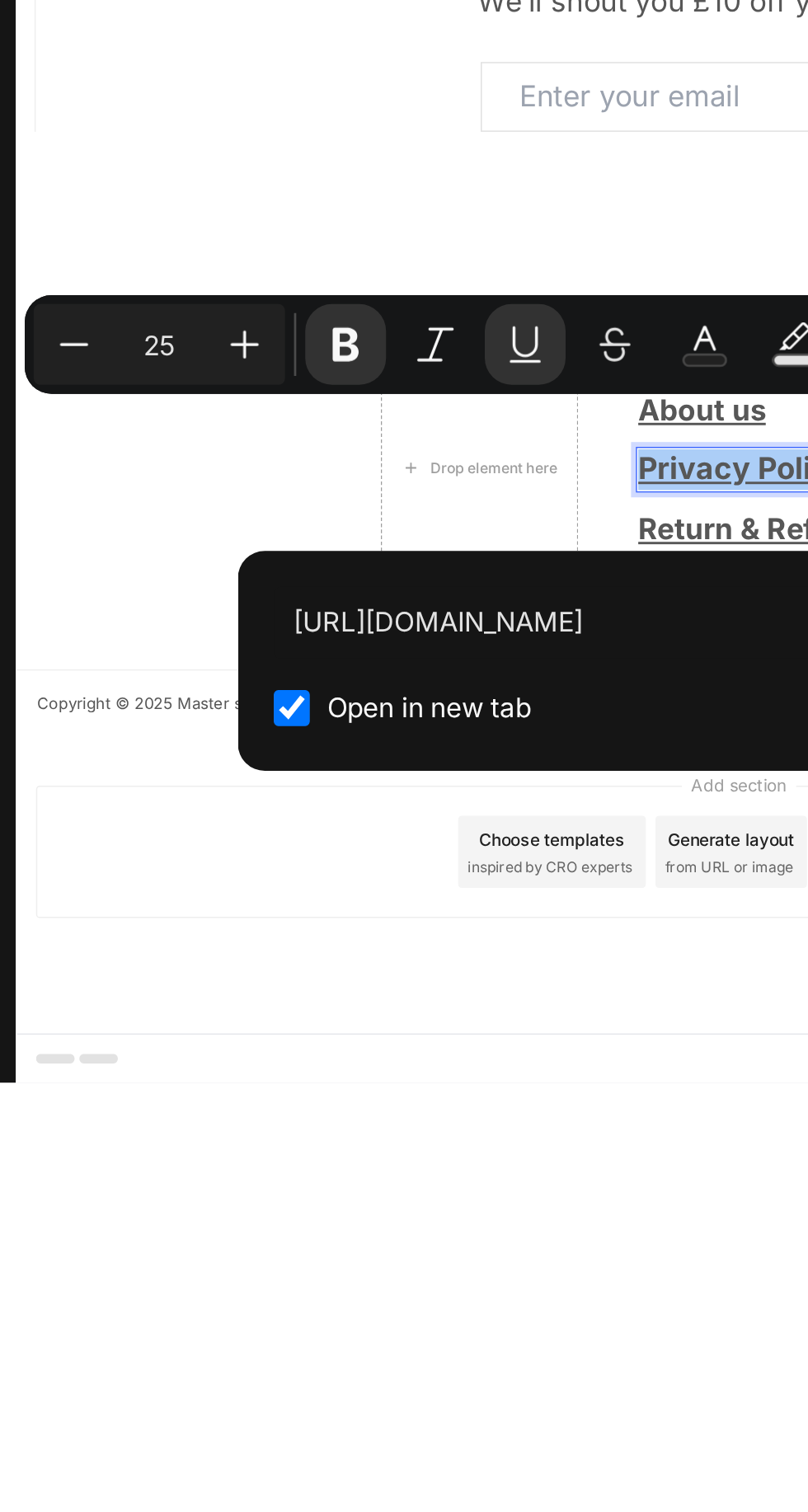
click at [300, 1242] on icon "Editor contextual toolbar" at bounding box center [298, 1240] width 16 height 16
type input "24"
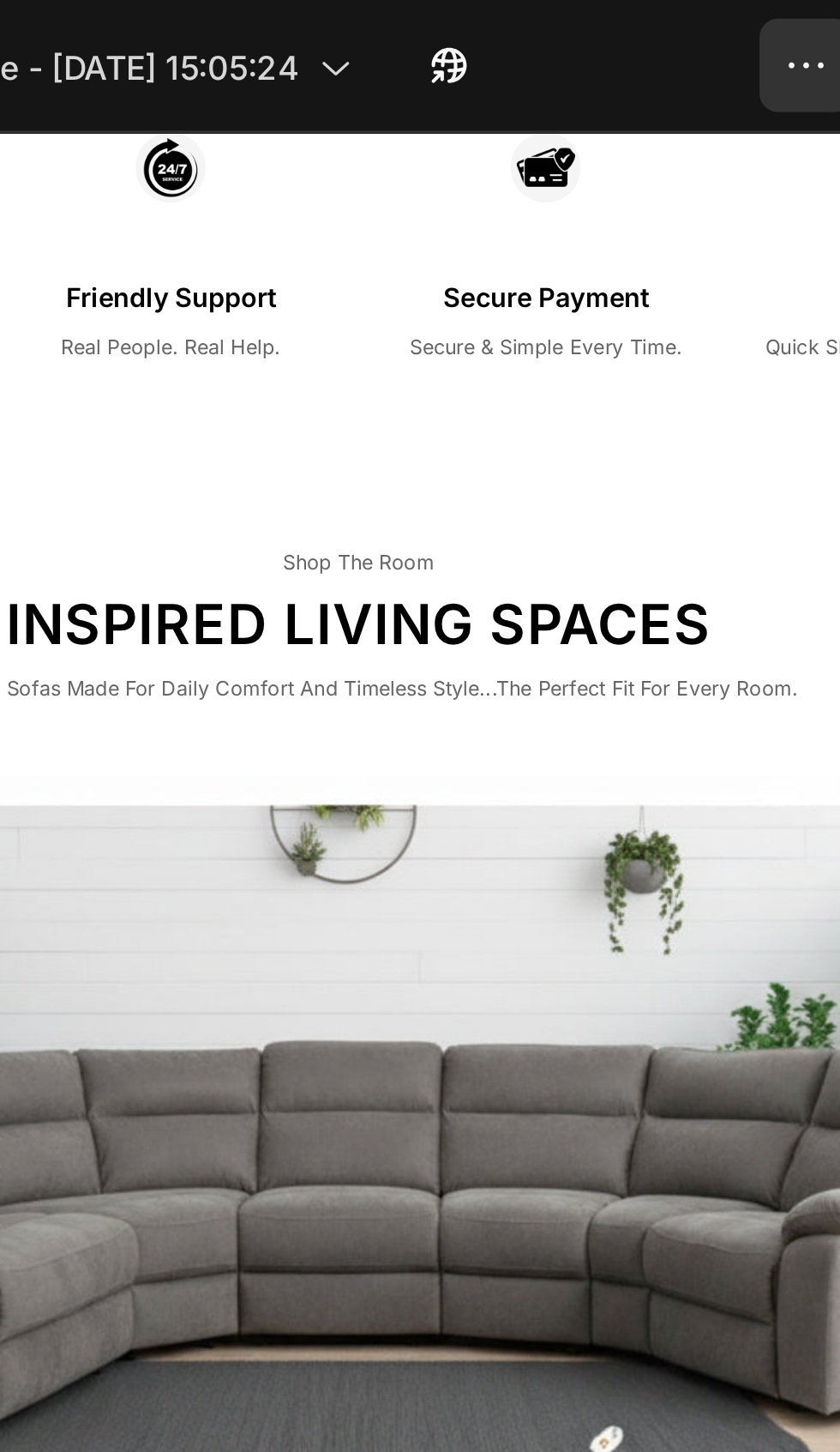
scroll to position [0, 0]
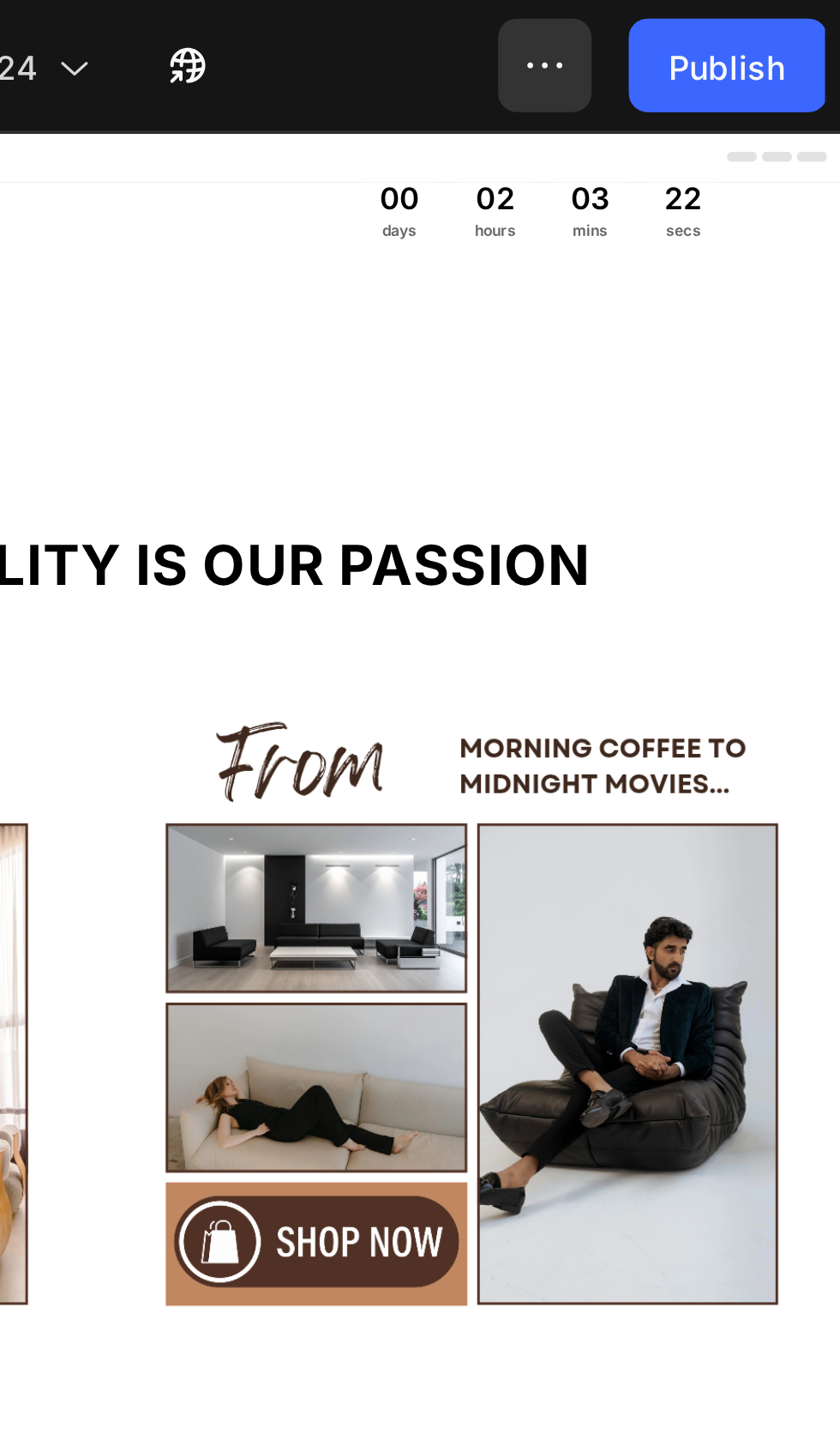
click at [796, 31] on div "Publish" at bounding box center [796, 25] width 42 height 18
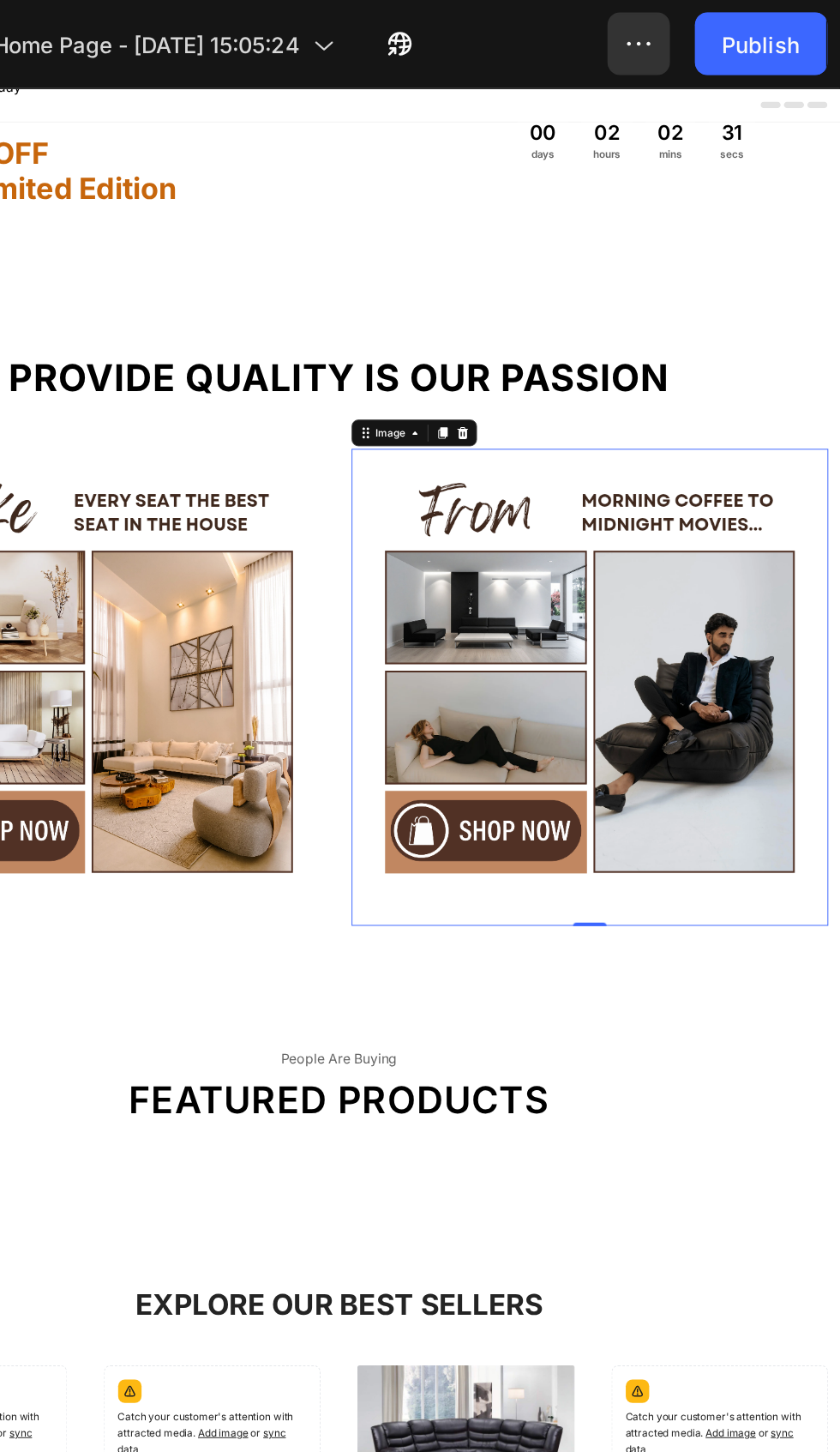
click at [787, 26] on div "Publish" at bounding box center [796, 25] width 42 height 18
click at [731, 23] on icon "button" at bounding box center [729, 24] width 3 height 2
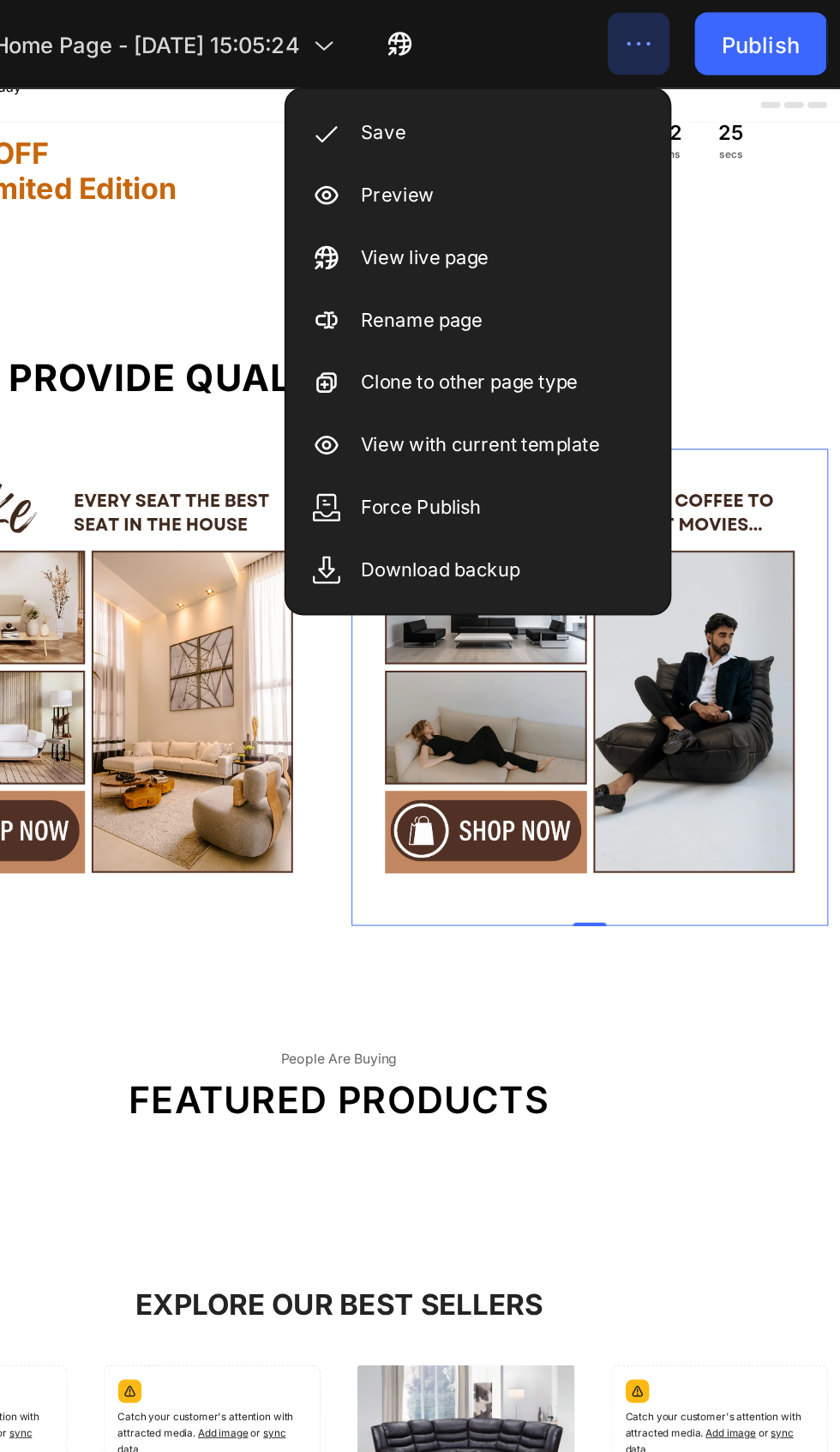
click at [588, 68] on p "Save" at bounding box center [589, 72] width 25 height 17
click at [572, 282] on div "Force Publish" at bounding box center [641, 279] width 198 height 35
